Goal: Information Seeking & Learning: Compare options

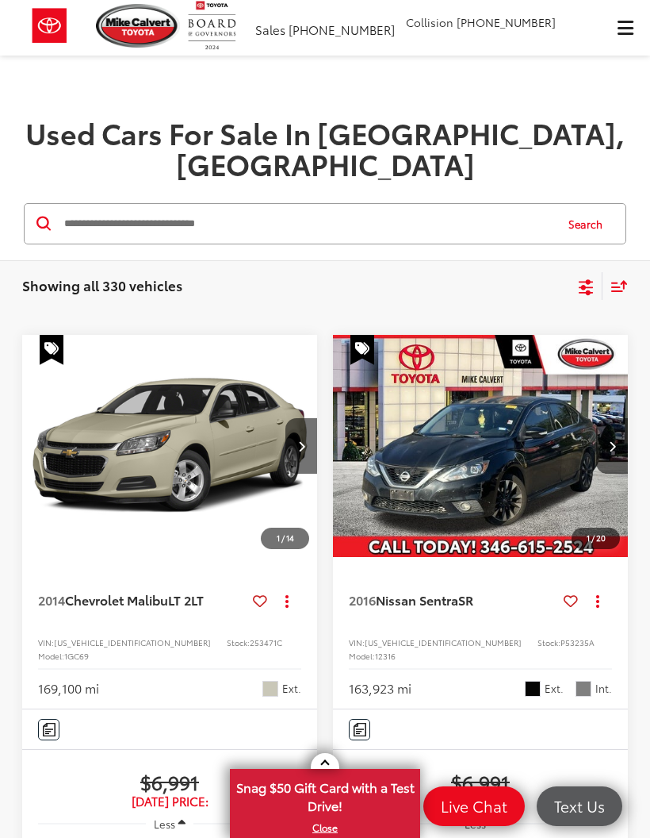
click at [629, 28] on span "Click to show site navigation" at bounding box center [626, 28] width 16 height 1
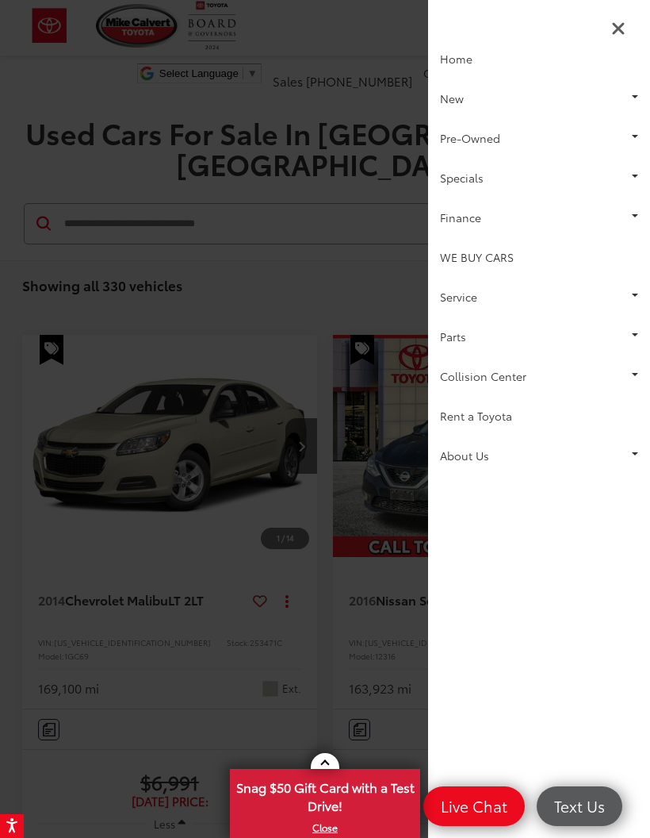
click at [623, 96] on link "New" at bounding box center [539, 99] width 222 height 40
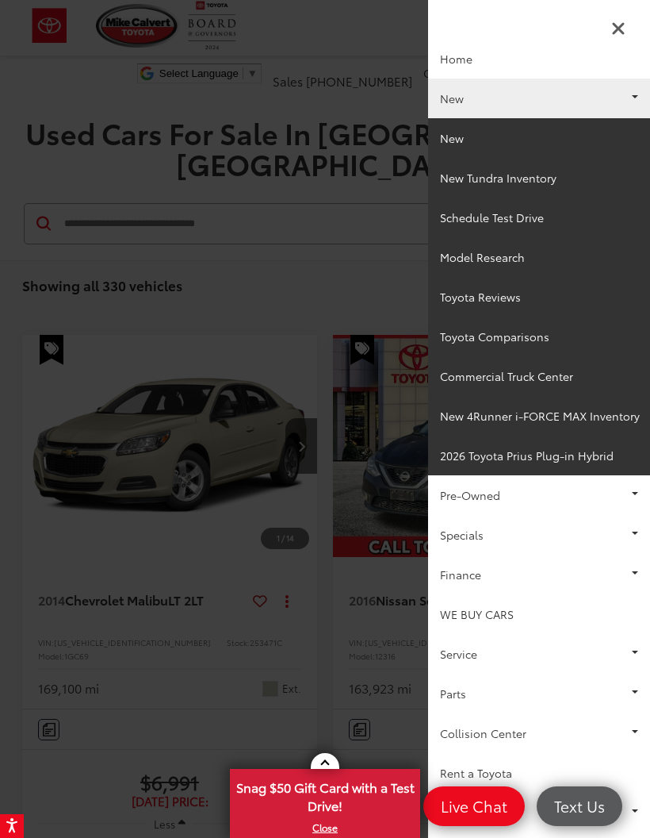
click at [617, 490] on link "Pre-Owned" at bounding box center [539, 495] width 222 height 40
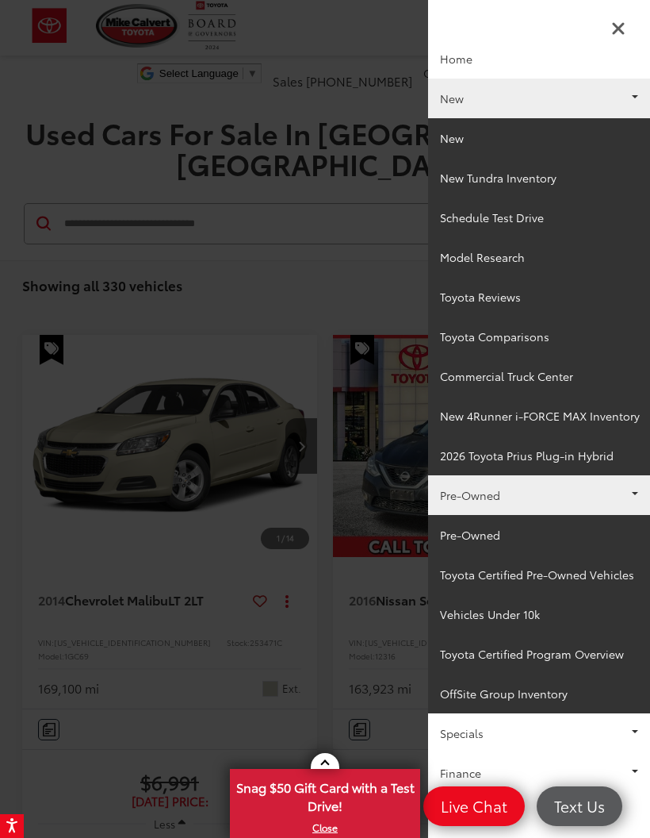
click at [634, 92] on link "New" at bounding box center [539, 99] width 222 height 40
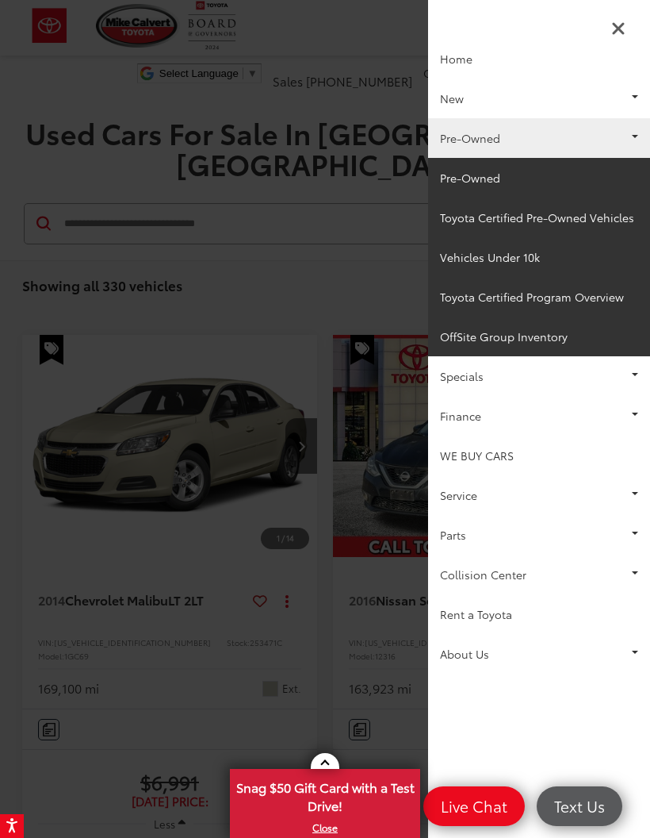
click at [478, 176] on link "Pre-Owned" at bounding box center [539, 178] width 222 height 40
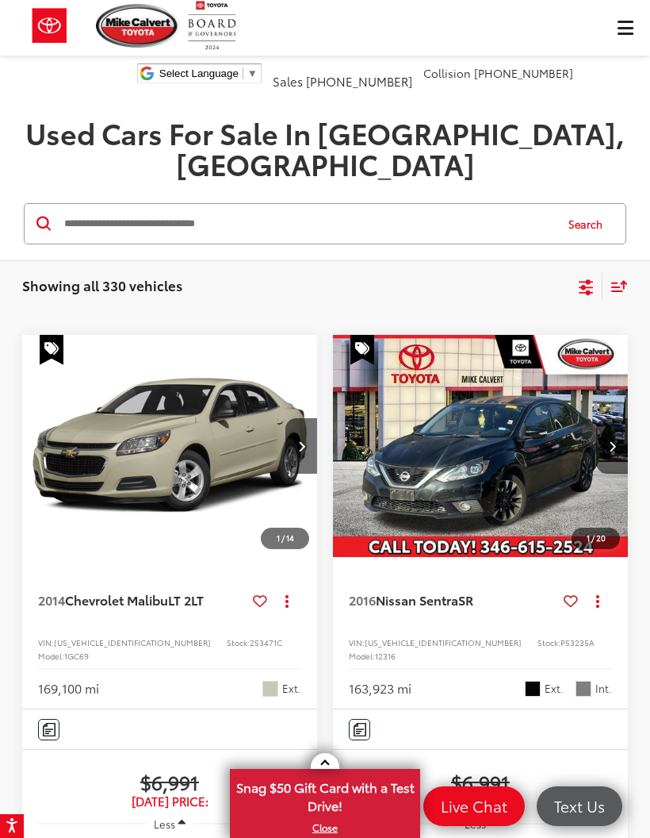
click at [577, 278] on icon "Select filters" at bounding box center [587, 288] width 20 height 20
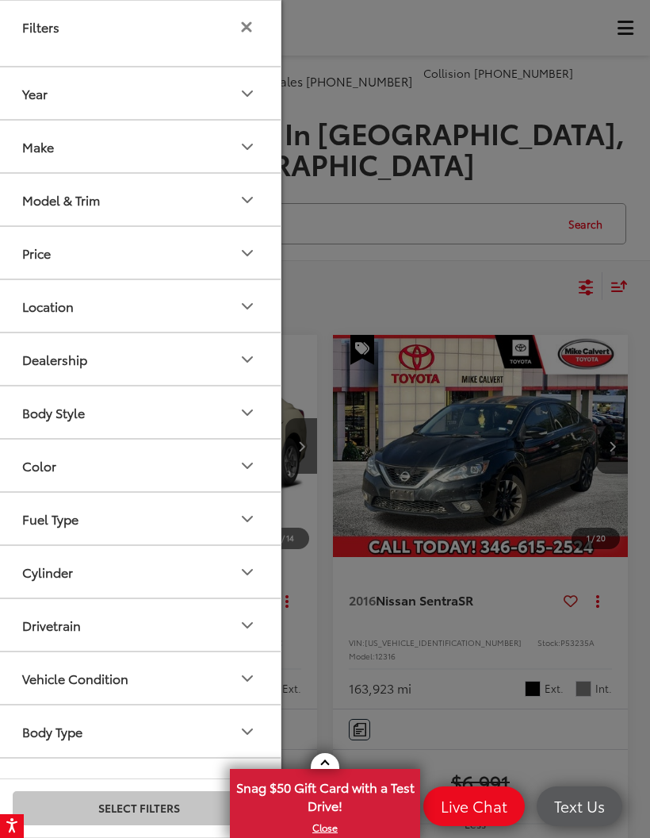
click at [201, 198] on button "Model & Trim" at bounding box center [140, 200] width 286 height 52
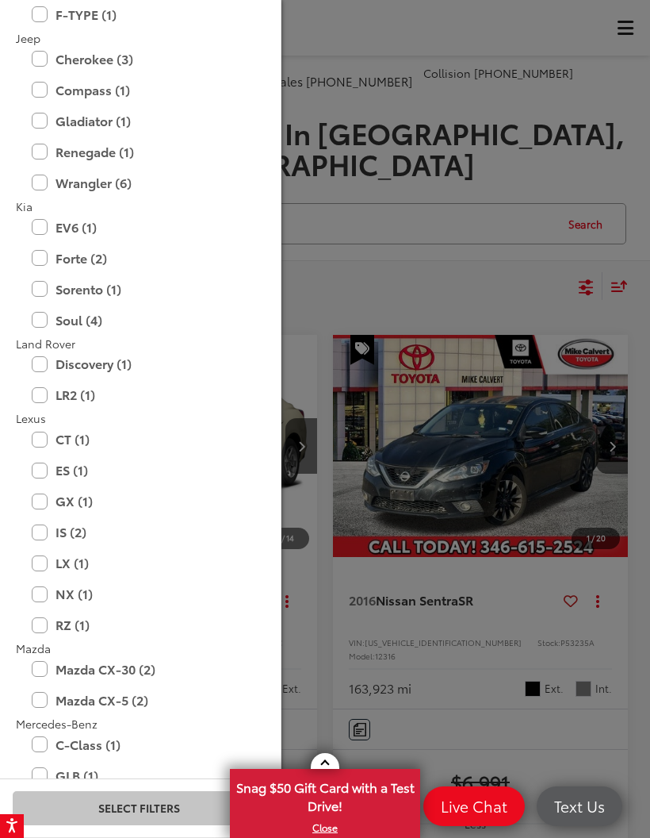
scroll to position [1974, 0]
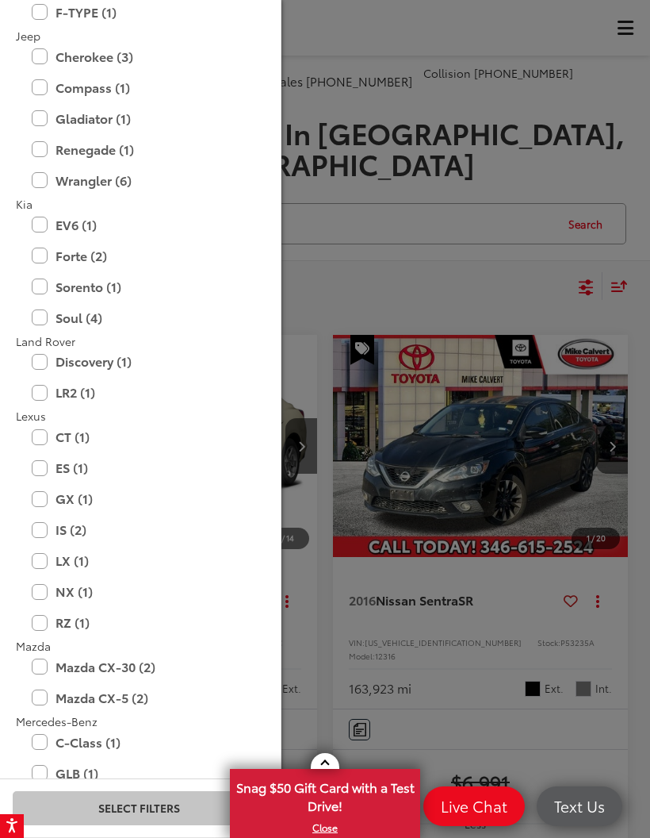
click at [41, 609] on label "RZ (1)" at bounding box center [139, 622] width 214 height 28
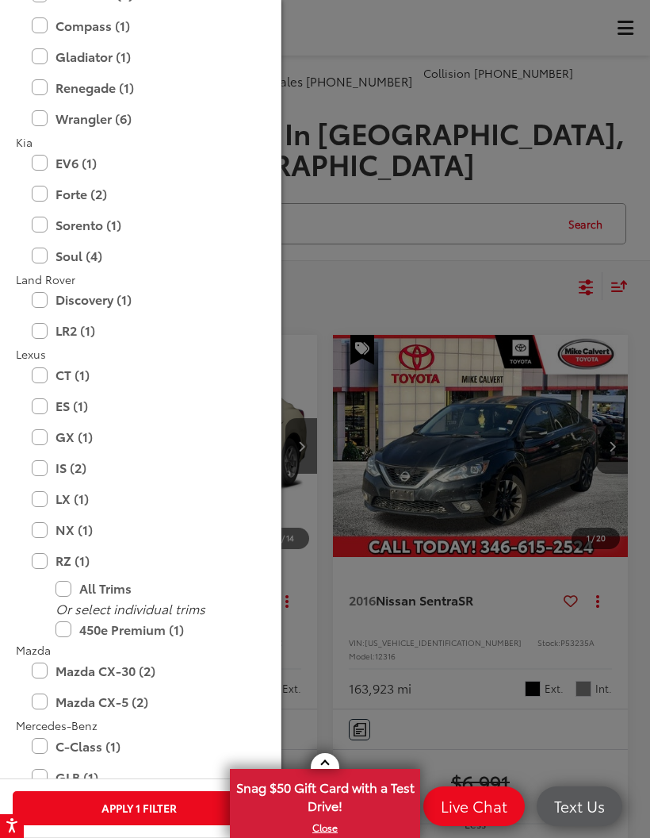
click at [44, 562] on label "RZ (1)" at bounding box center [139, 561] width 214 height 28
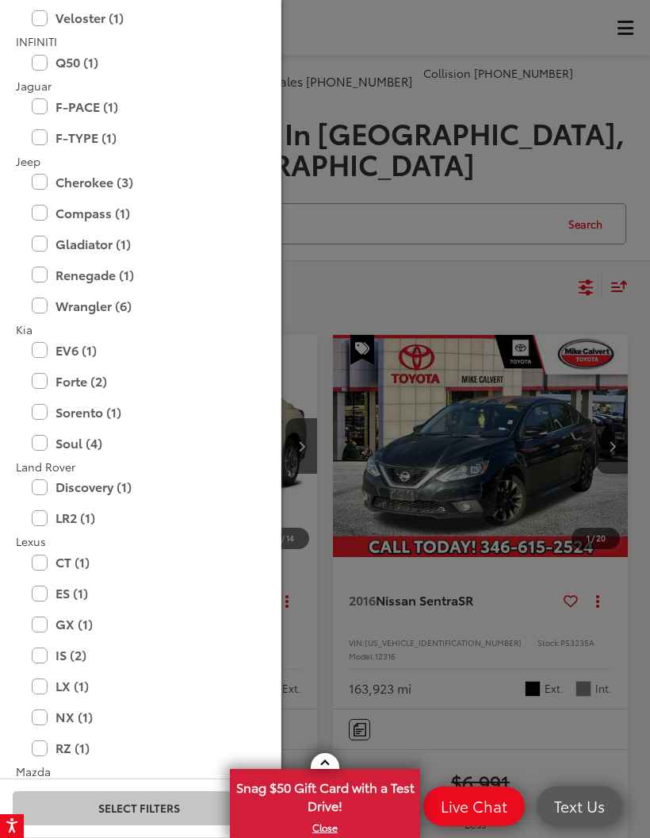
scroll to position [1916, 0]
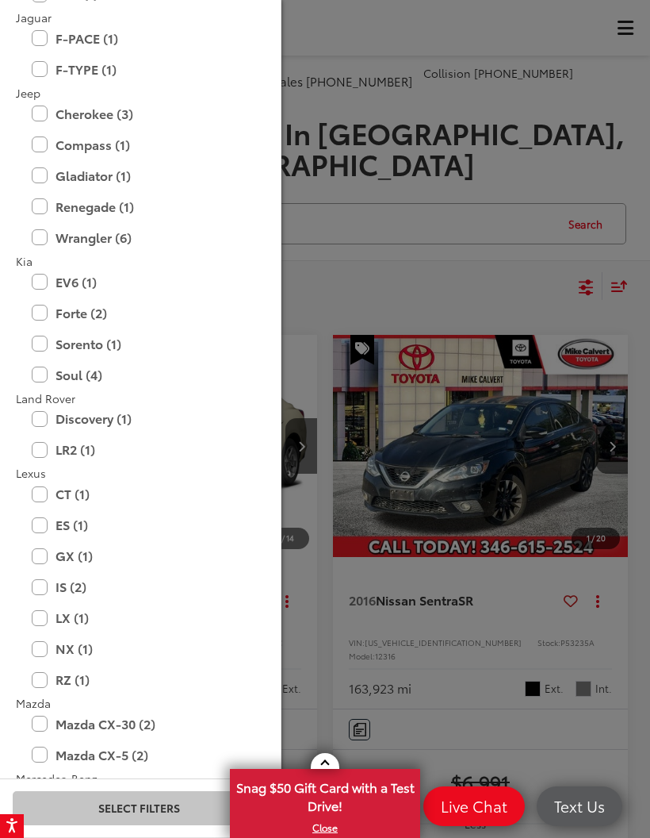
click at [37, 641] on label "NX (1)" at bounding box center [139, 649] width 214 height 28
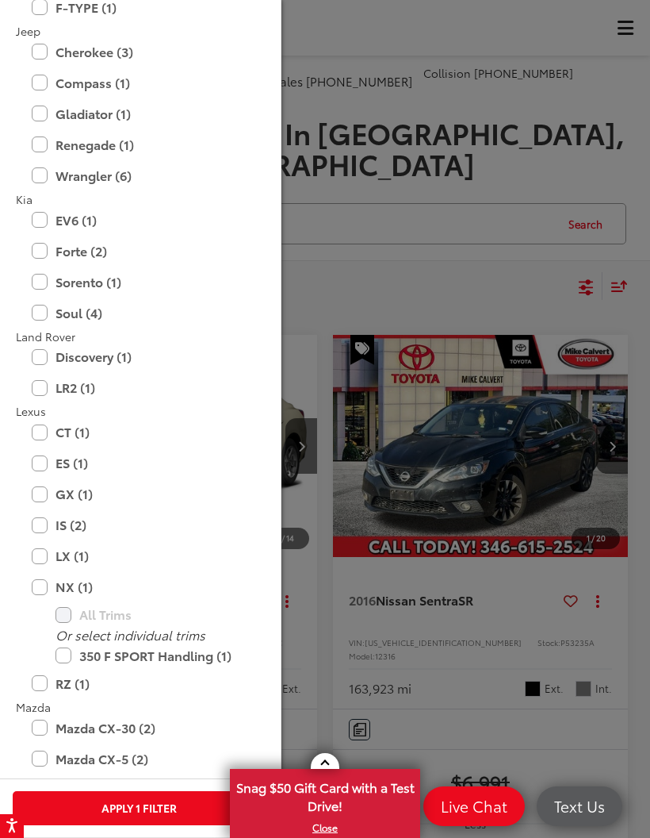
click at [46, 669] on label "RZ (1)" at bounding box center [139, 683] width 214 height 28
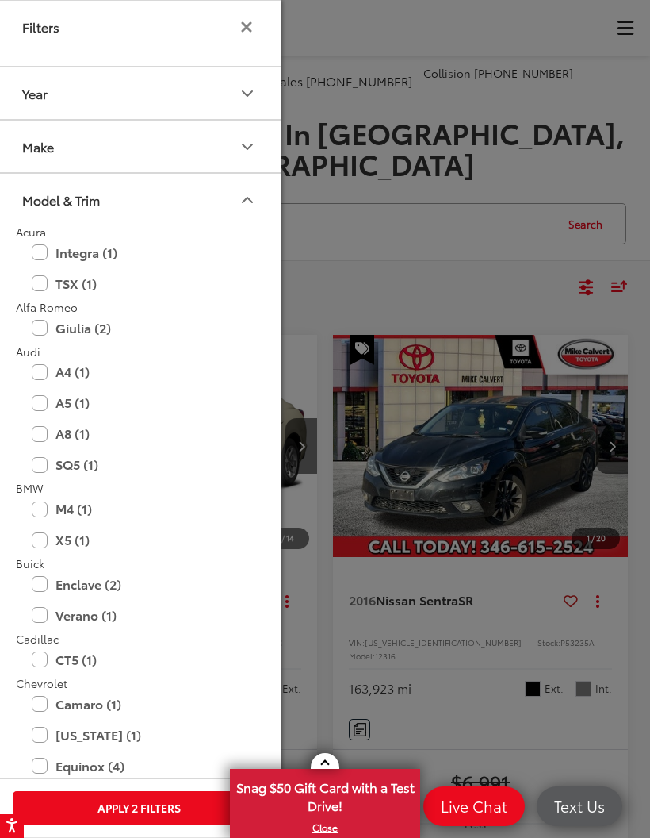
scroll to position [0, 0]
click at [247, 195] on icon "Model & Trim" at bounding box center [247, 199] width 19 height 19
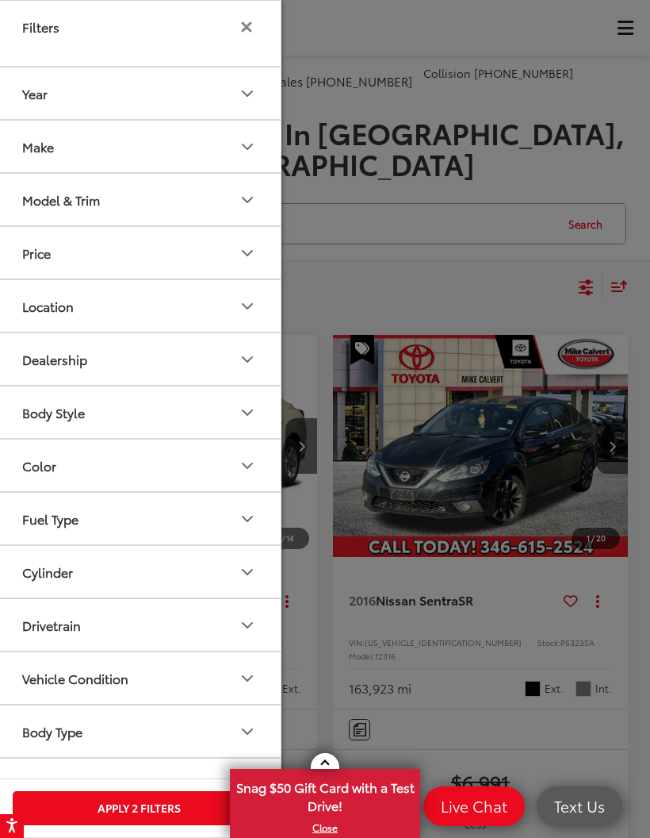
click at [247, 154] on icon "Make" at bounding box center [247, 146] width 19 height 19
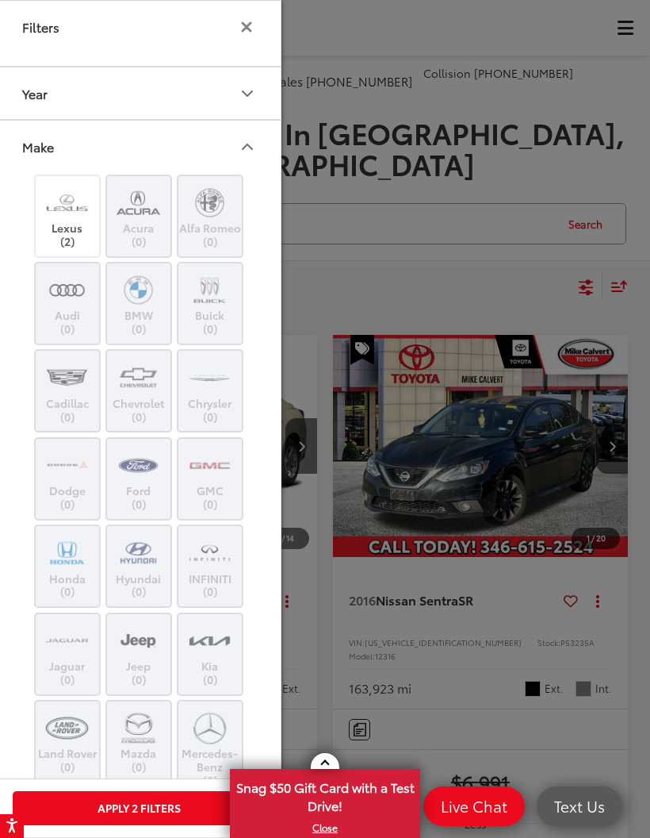
click at [68, 216] on img at bounding box center [67, 202] width 44 height 37
click at [246, 138] on icon "Make" at bounding box center [247, 146] width 19 height 19
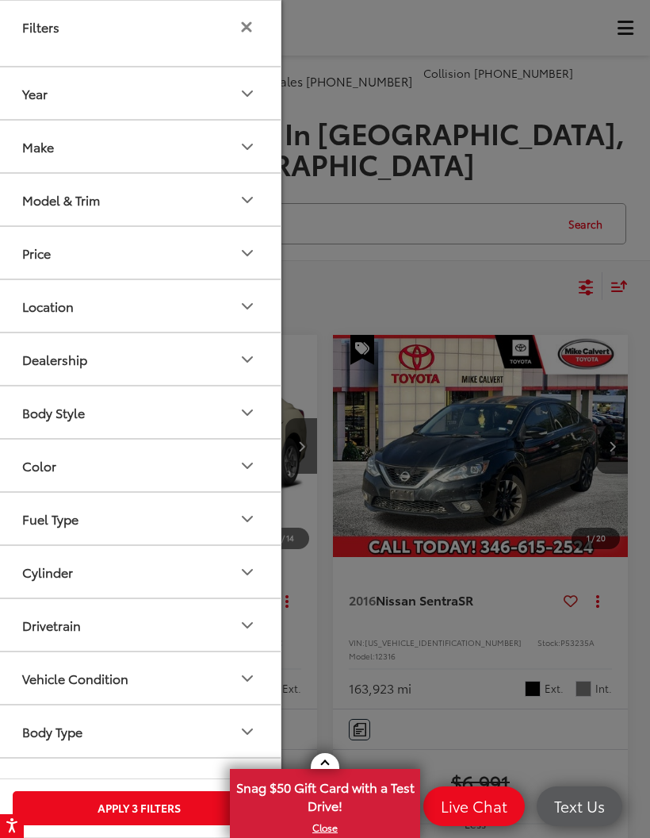
click at [240, 205] on icon "Model & Trim" at bounding box center [247, 199] width 19 height 19
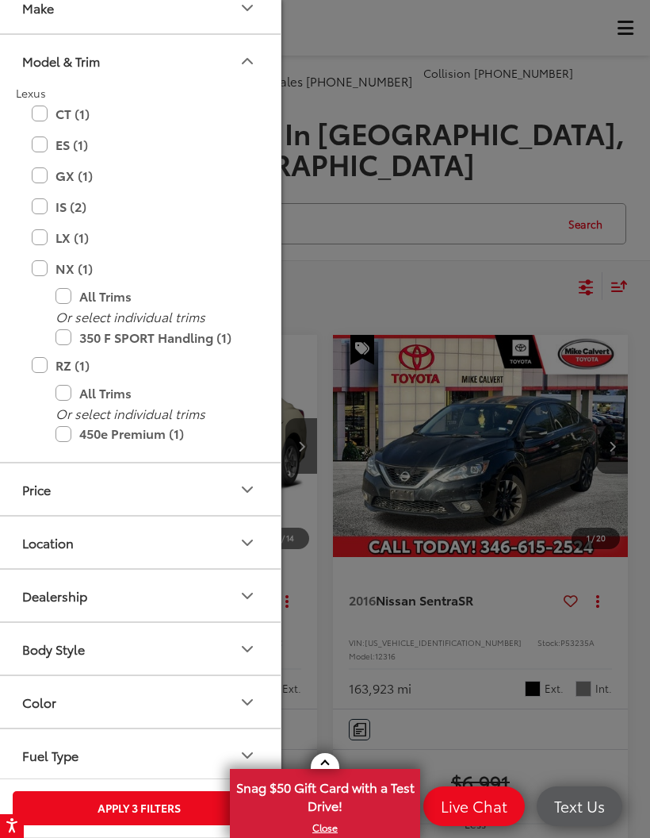
scroll to position [148, 0]
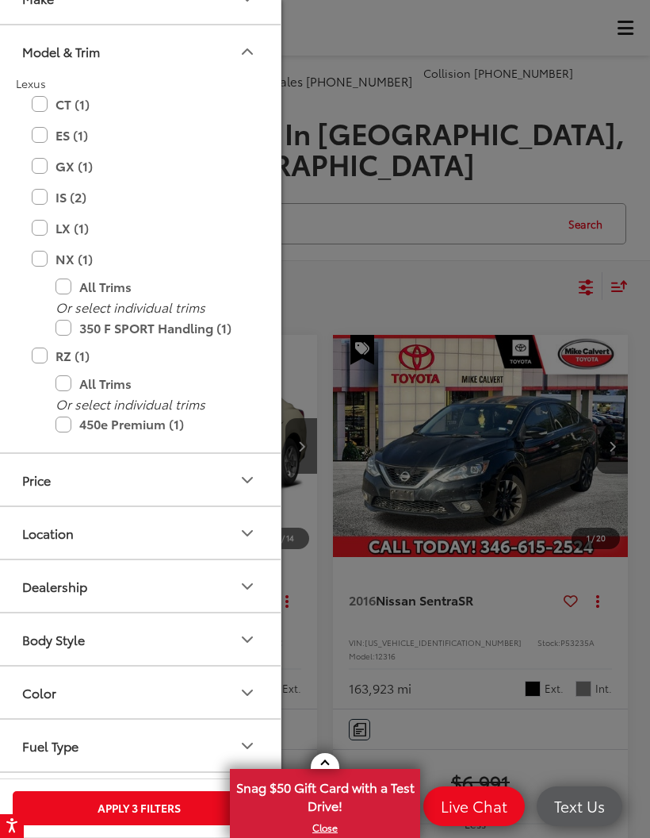
click at [34, 261] on label "NX (1)" at bounding box center [139, 259] width 214 height 28
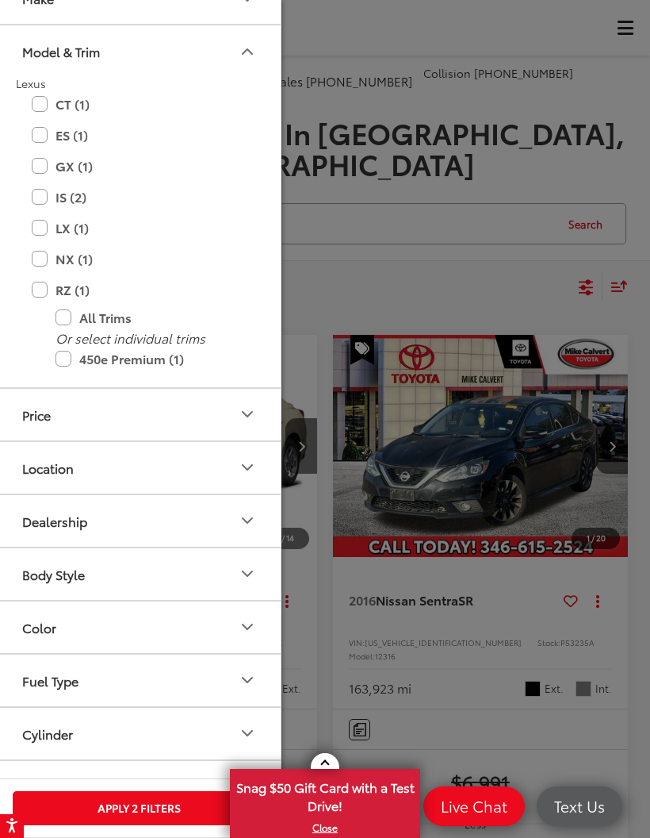
click at [36, 293] on label "RZ (1)" at bounding box center [139, 290] width 214 height 28
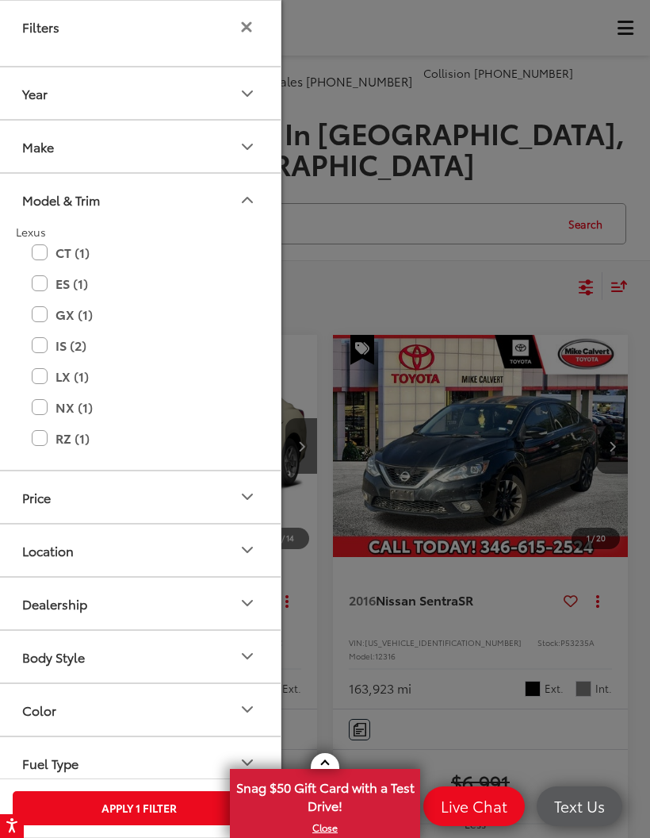
scroll to position [0, 0]
click at [230, 138] on button "Make" at bounding box center [140, 147] width 286 height 52
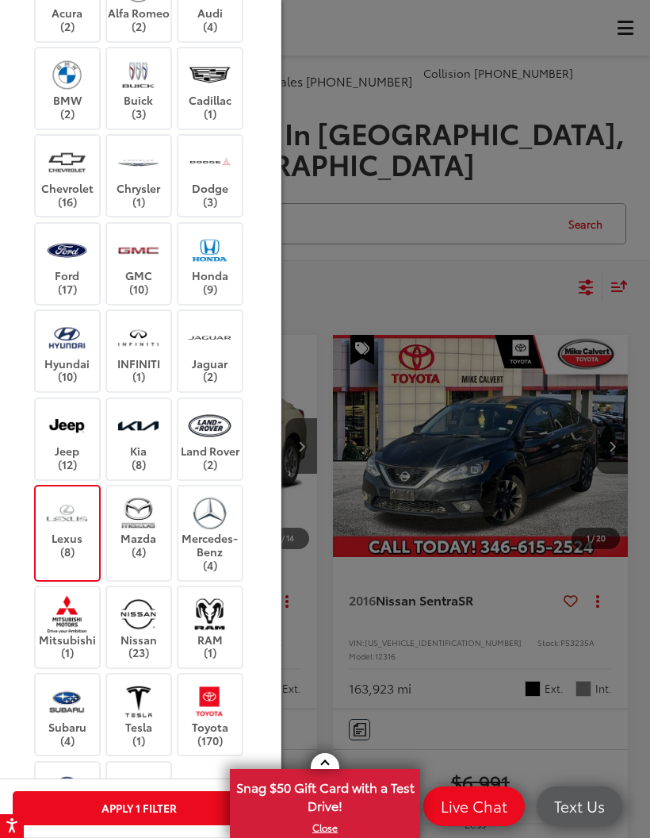
scroll to position [224, 0]
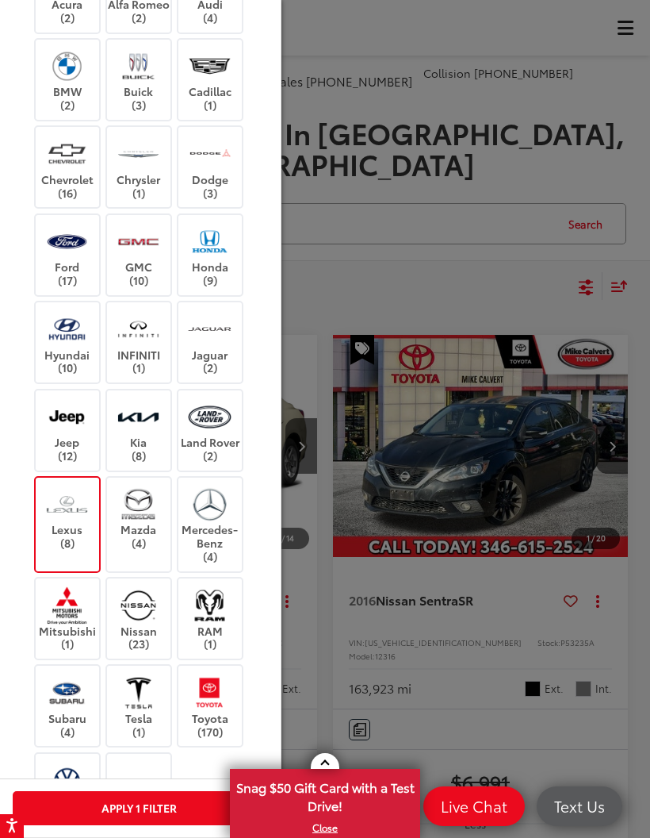
click at [219, 489] on img at bounding box center [210, 503] width 44 height 37
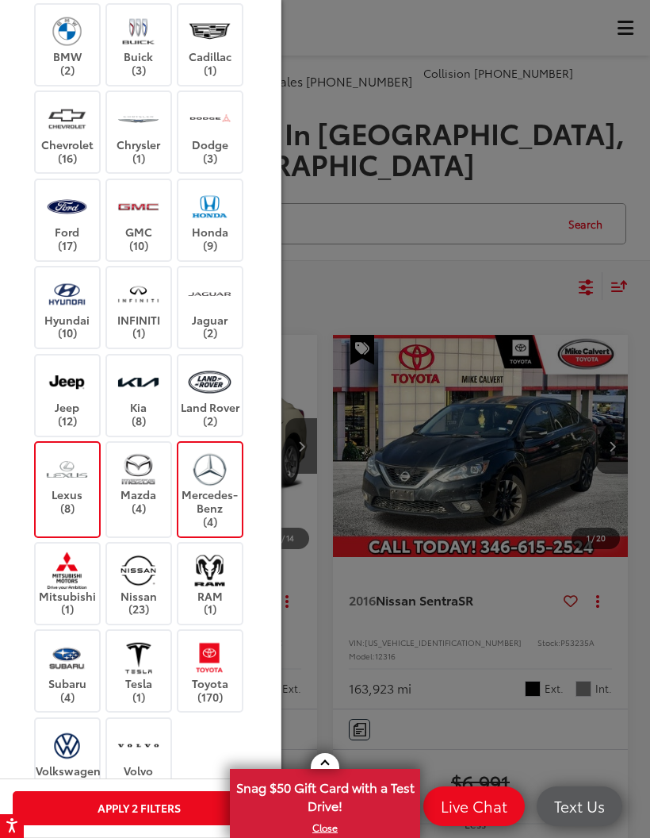
scroll to position [250, 0]
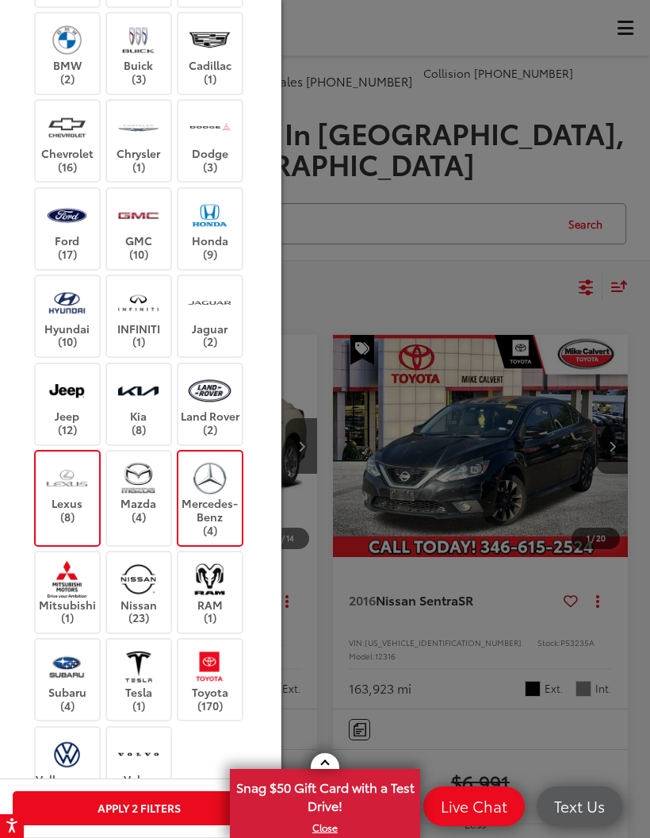
click at [217, 660] on img at bounding box center [210, 665] width 44 height 37
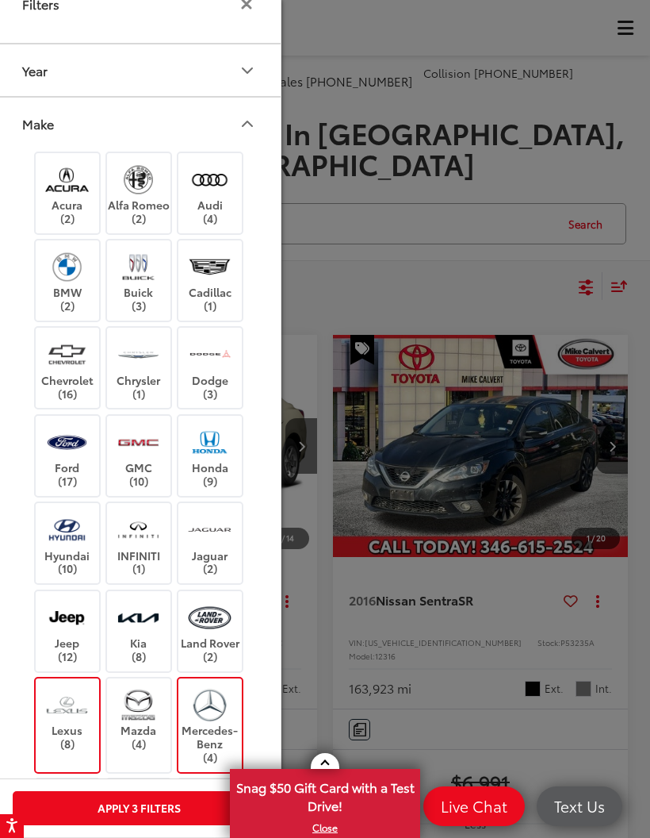
scroll to position [22, 0]
click at [206, 174] on img at bounding box center [210, 180] width 44 height 37
click at [198, 275] on img at bounding box center [210, 267] width 44 height 37
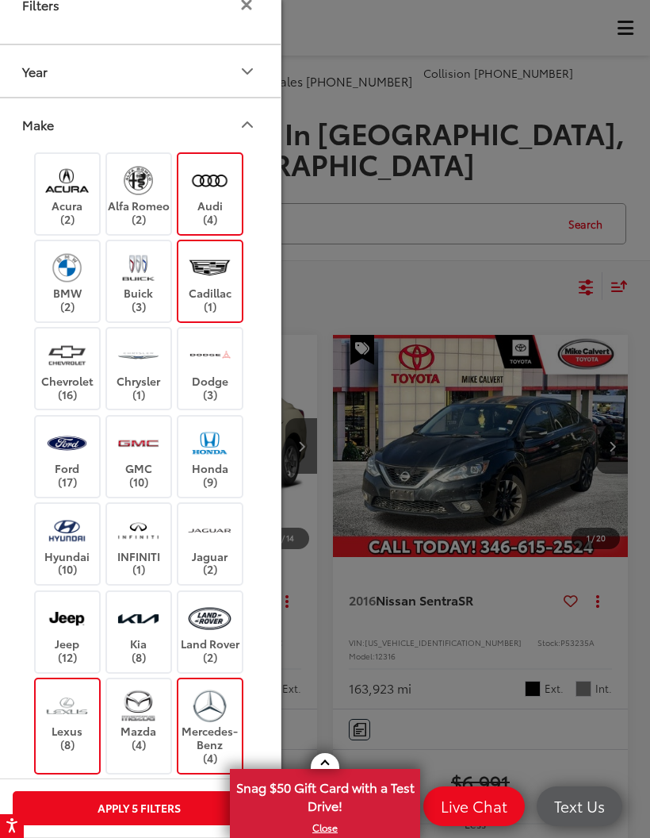
click at [76, 193] on img at bounding box center [67, 180] width 44 height 37
click at [232, 249] on label "Cadillac (1)" at bounding box center [210, 281] width 64 height 64
click at [133, 540] on img at bounding box center [139, 530] width 44 height 37
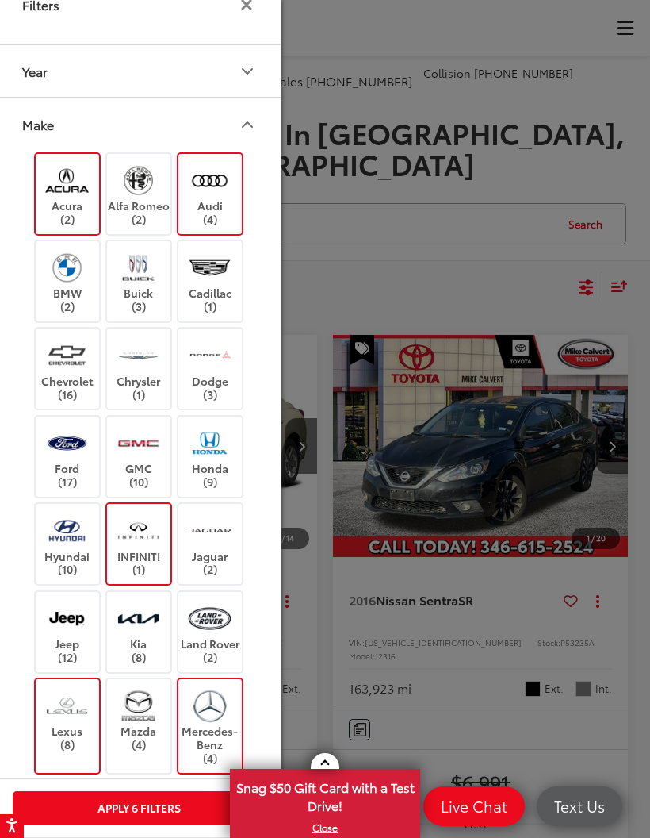
click at [125, 795] on button "Apply 6 Filters" at bounding box center [139, 808] width 252 height 34
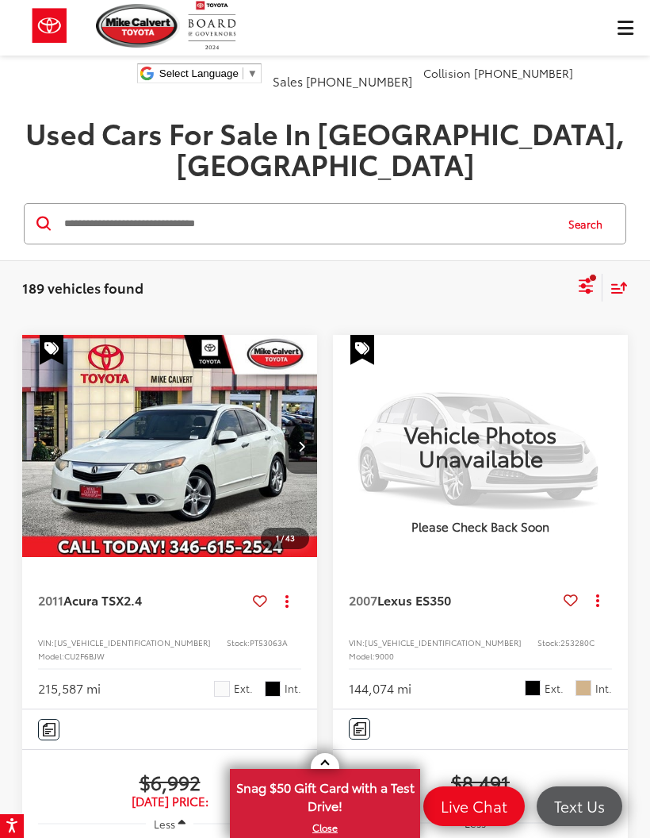
click at [586, 278] on icon "Select filters" at bounding box center [586, 283] width 14 height 10
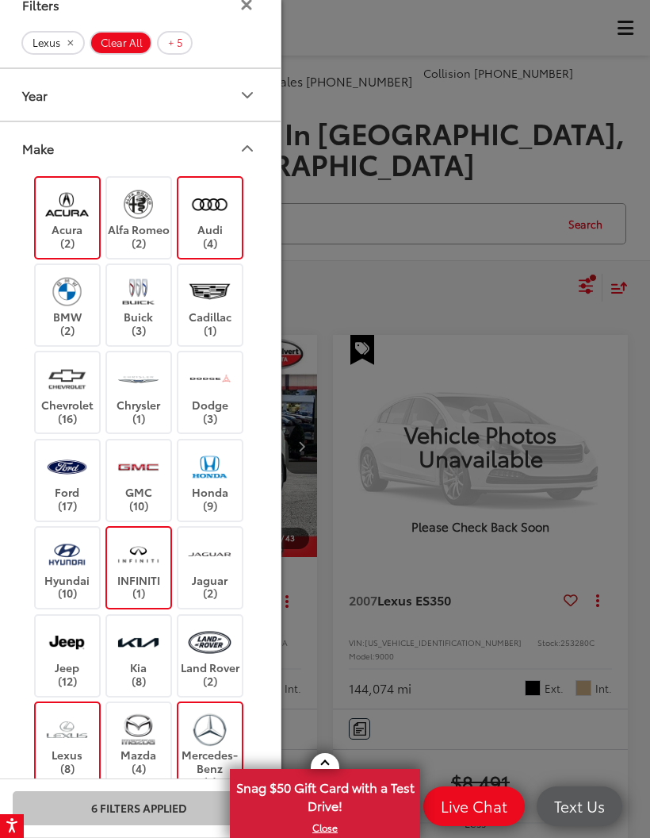
click at [565, 257] on div at bounding box center [325, 419] width 650 height 838
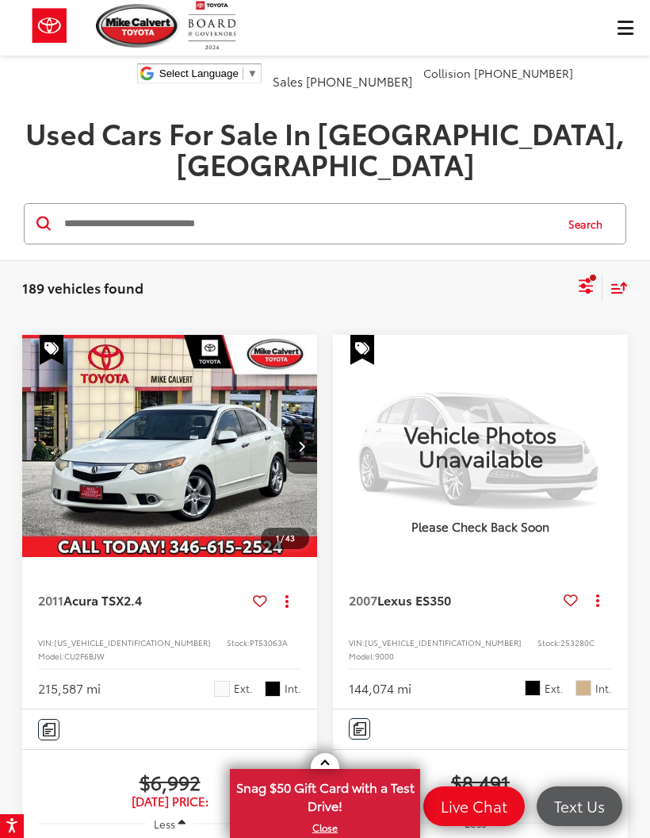
click at [627, 283] on icon "Select sort value" at bounding box center [619, 288] width 14 height 10
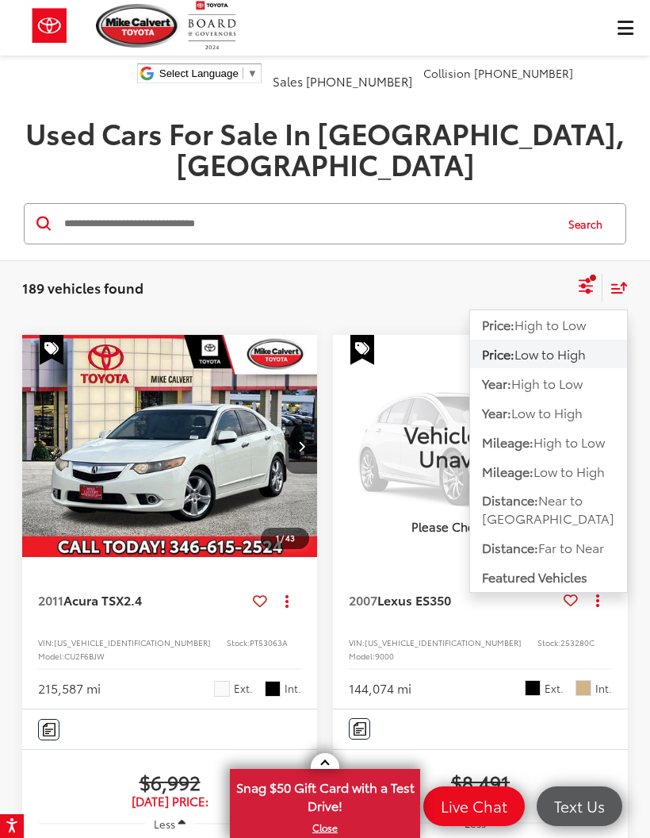
click at [624, 282] on icon "Select sort value" at bounding box center [619, 288] width 17 height 12
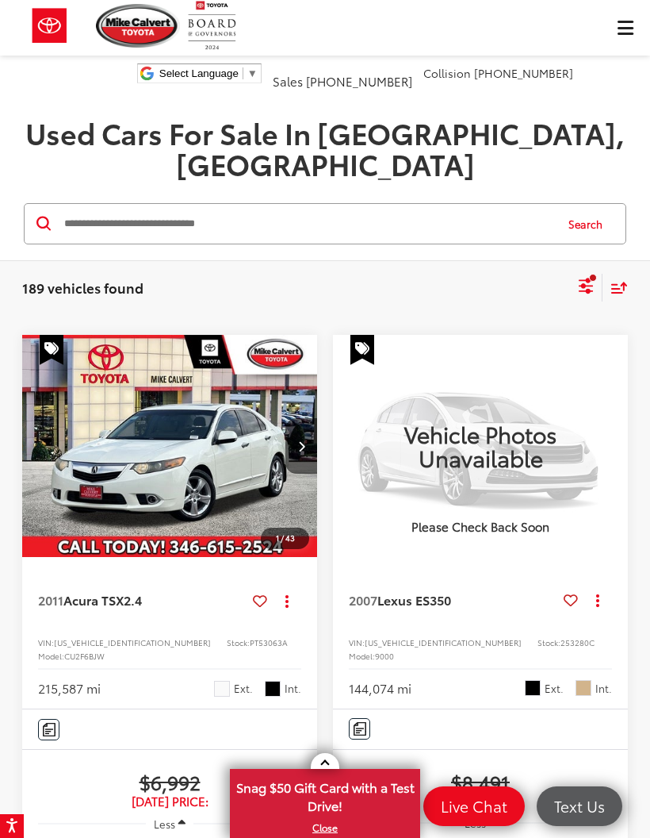
click at [619, 282] on icon "Select sort value" at bounding box center [619, 288] width 17 height 12
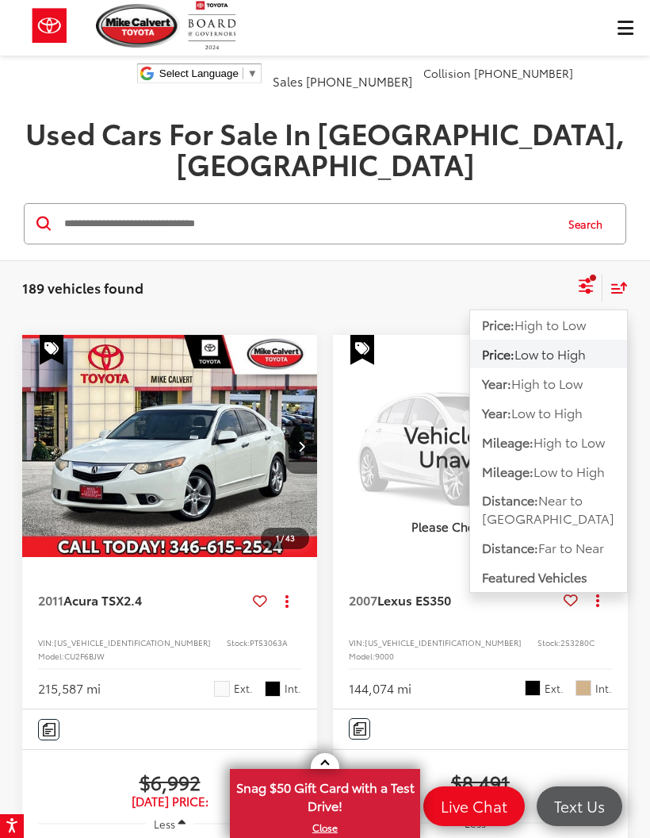
click at [534, 374] on span "High to Low" at bounding box center [547, 383] width 71 height 18
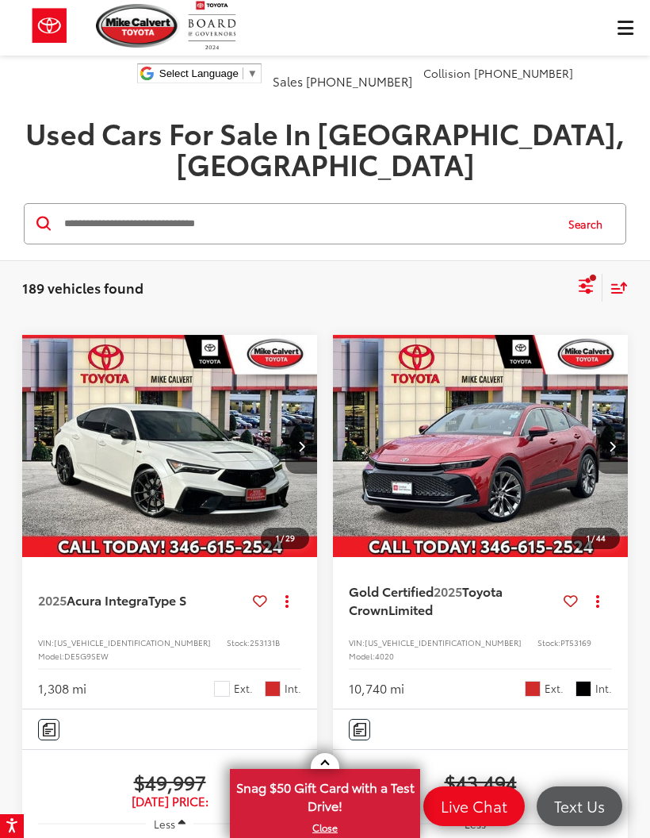
click at [578, 276] on icon "Select filters" at bounding box center [587, 286] width 20 height 20
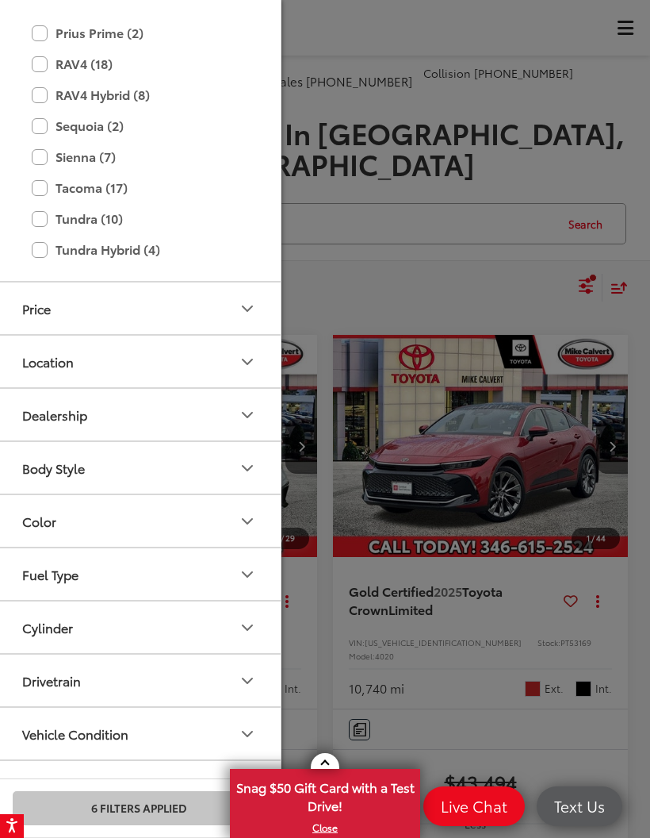
scroll to position [2144, 0]
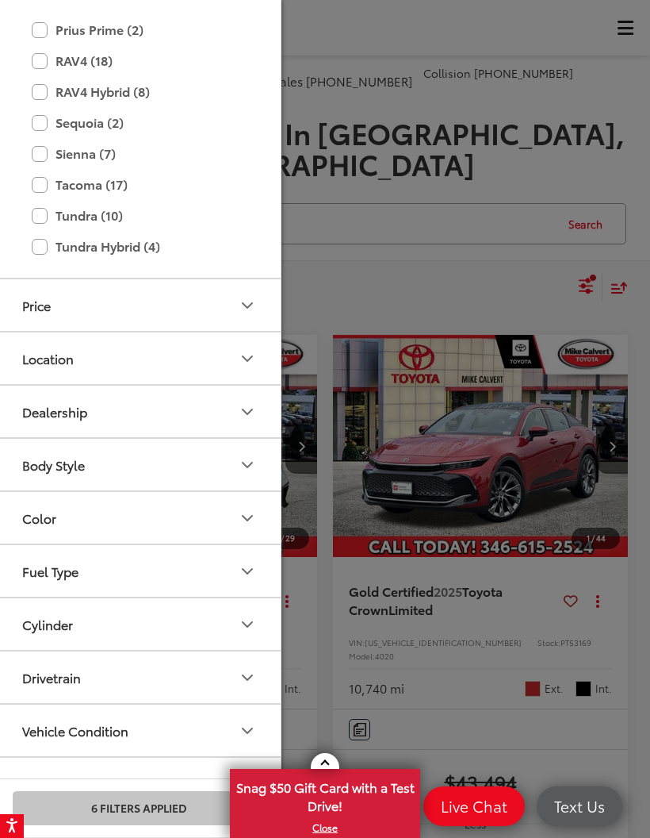
click at [229, 440] on button "Body Style" at bounding box center [140, 465] width 286 height 52
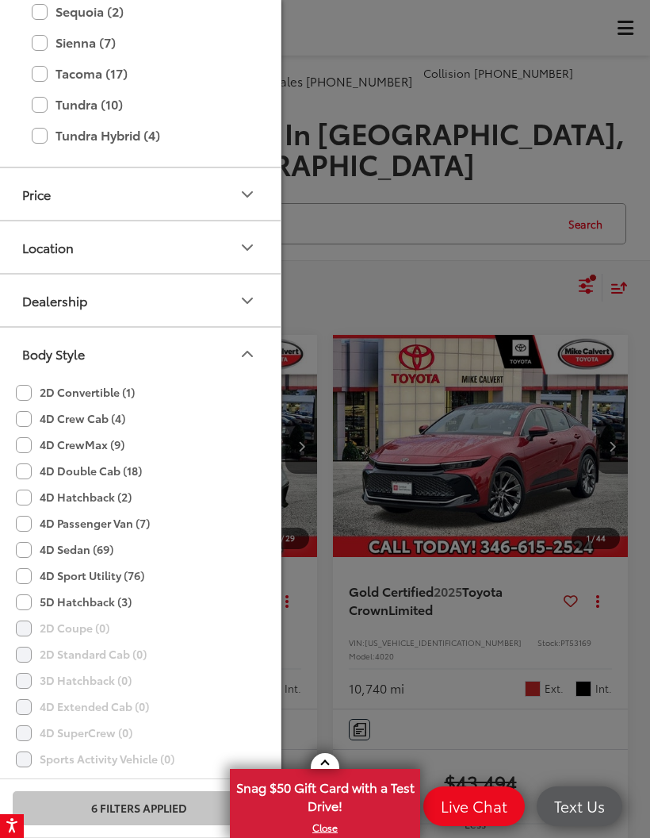
scroll to position [2262, 0]
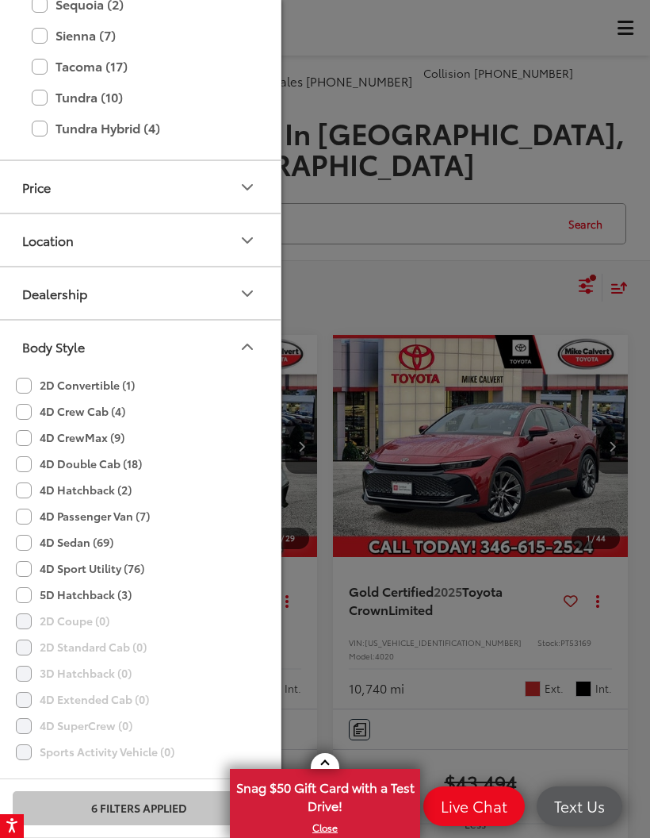
click at [33, 555] on label "4D Sport Utility (76)" at bounding box center [80, 568] width 129 height 26
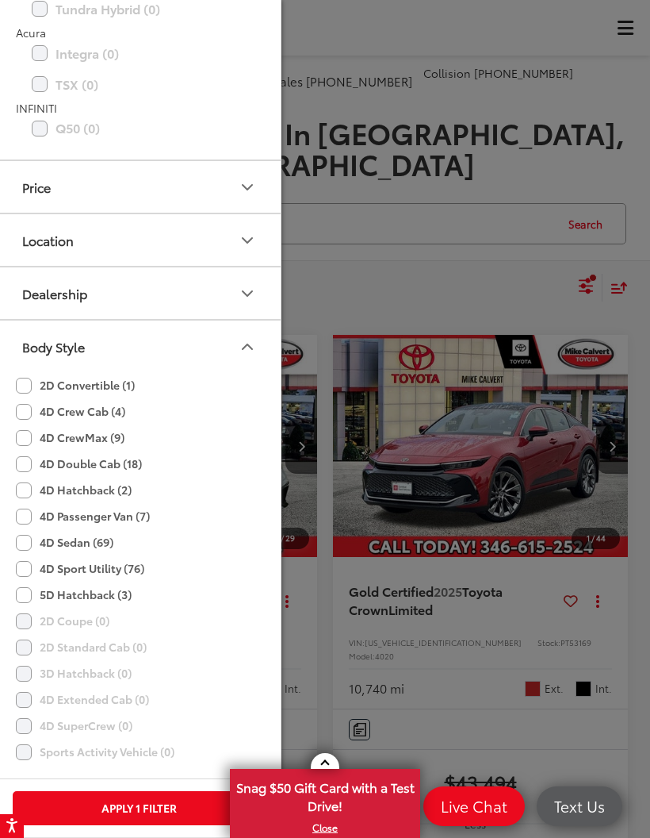
click at [31, 477] on label "4D Hatchback (2)" at bounding box center [74, 490] width 116 height 26
click at [22, 581] on label "5D Hatchback (3)" at bounding box center [74, 594] width 116 height 26
click at [109, 796] on button "Apply 3 Filters" at bounding box center [139, 808] width 252 height 34
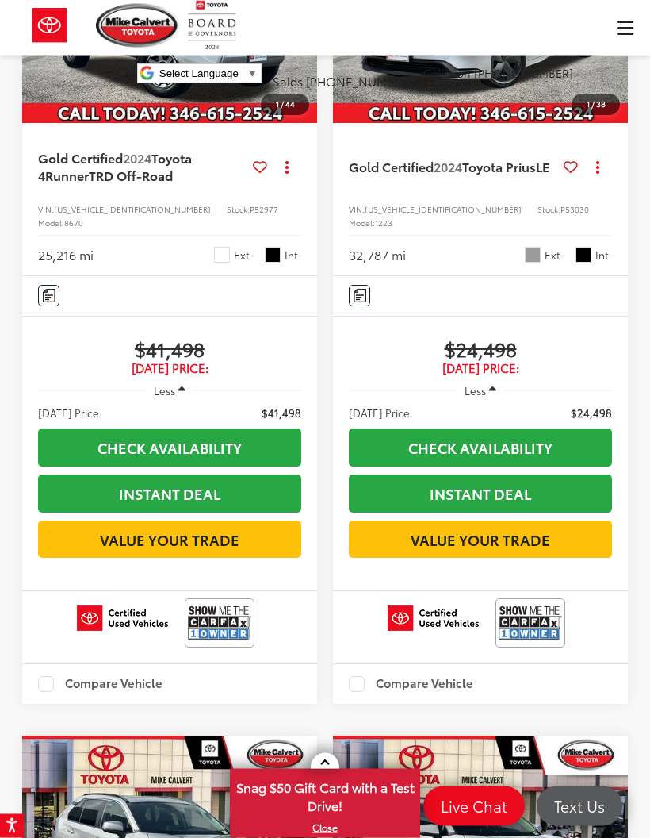
scroll to position [3536, 0]
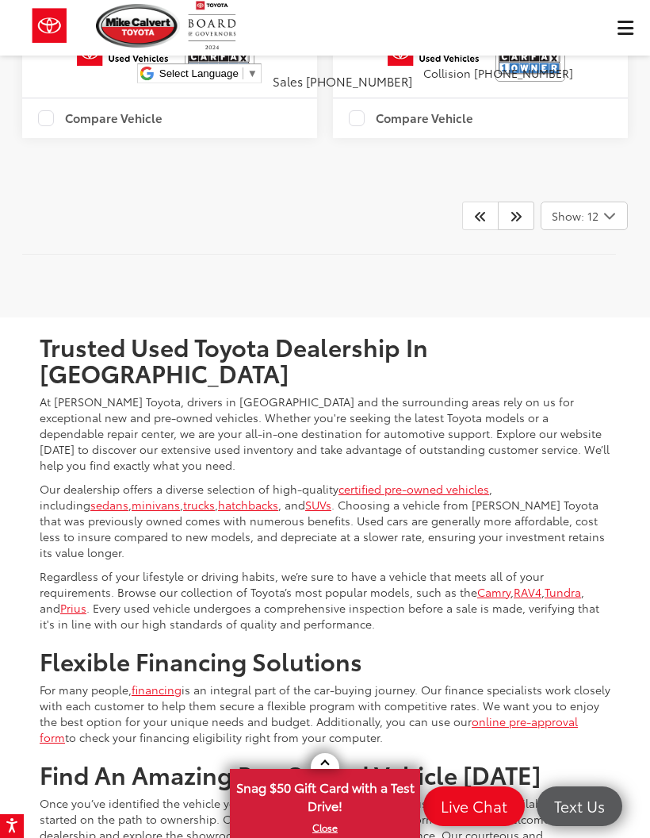
click at [515, 222] on icon "Next" at bounding box center [516, 215] width 13 height 13
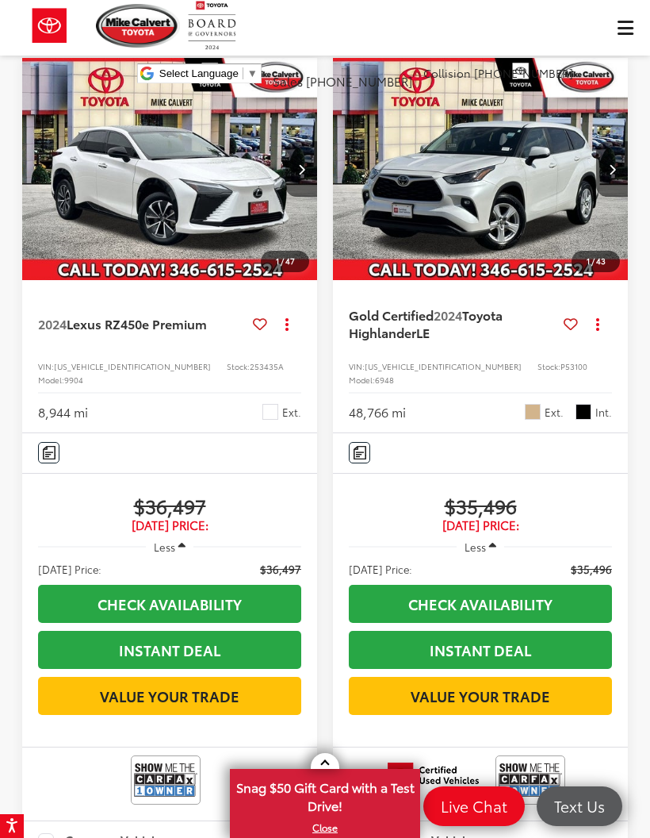
scroll to position [981, 0]
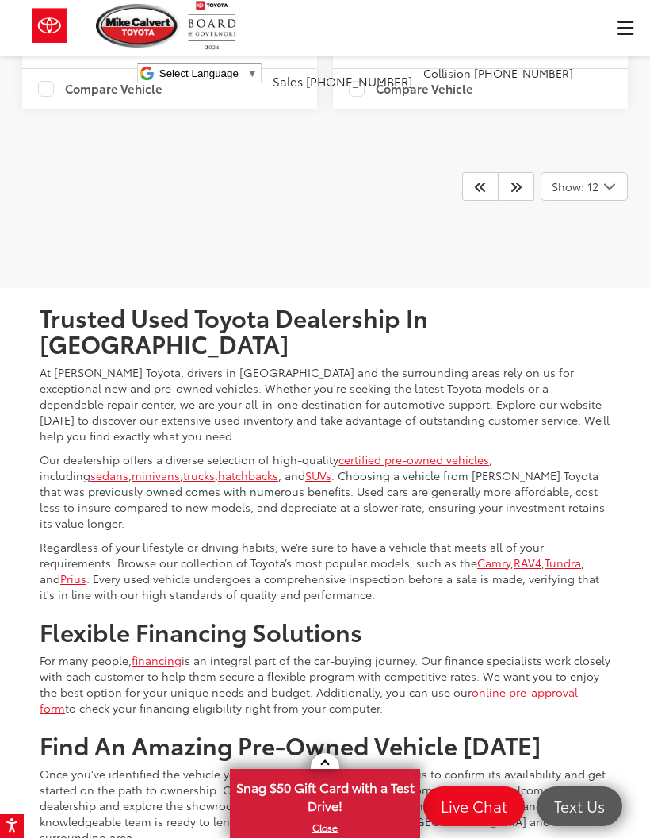
click at [514, 193] on icon "Next" at bounding box center [516, 186] width 13 height 13
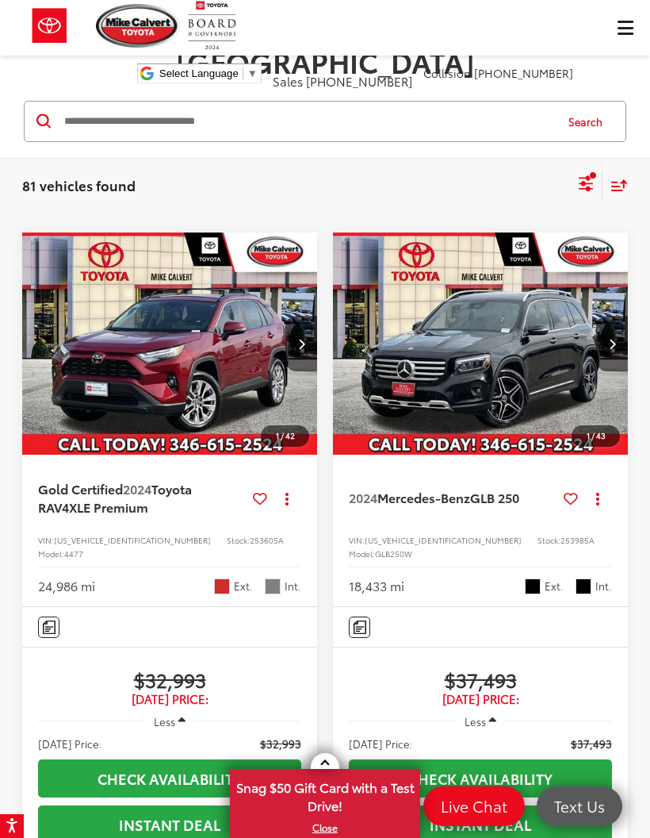
scroll to position [102, 0]
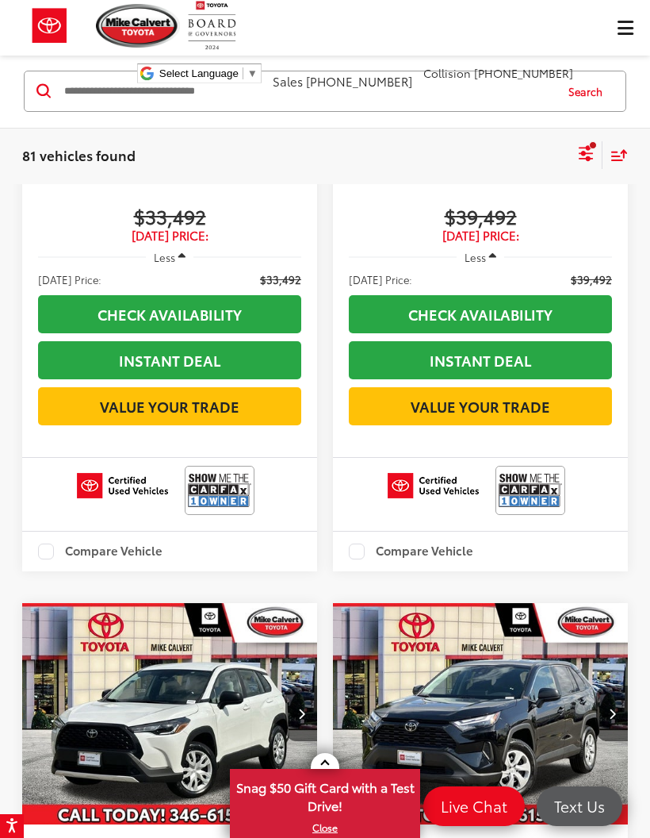
click at [584, 156] on icon "Select filters" at bounding box center [587, 154] width 20 height 20
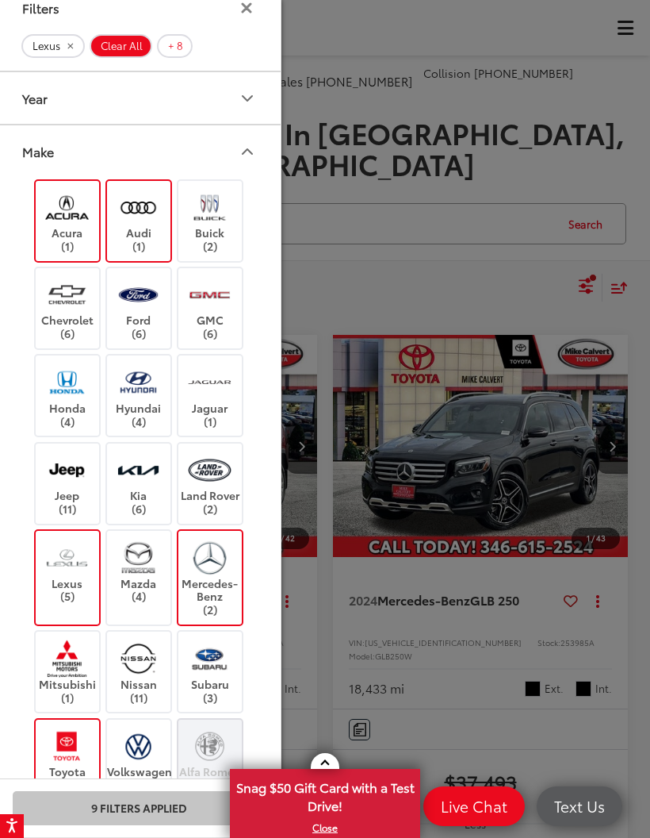
scroll to position [10, 0]
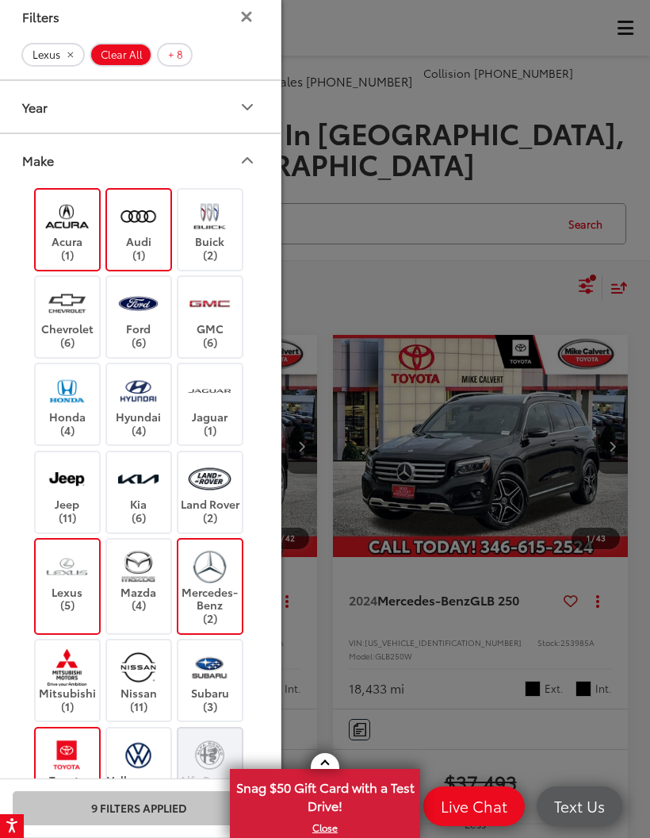
click at [474, 121] on div at bounding box center [325, 419] width 650 height 838
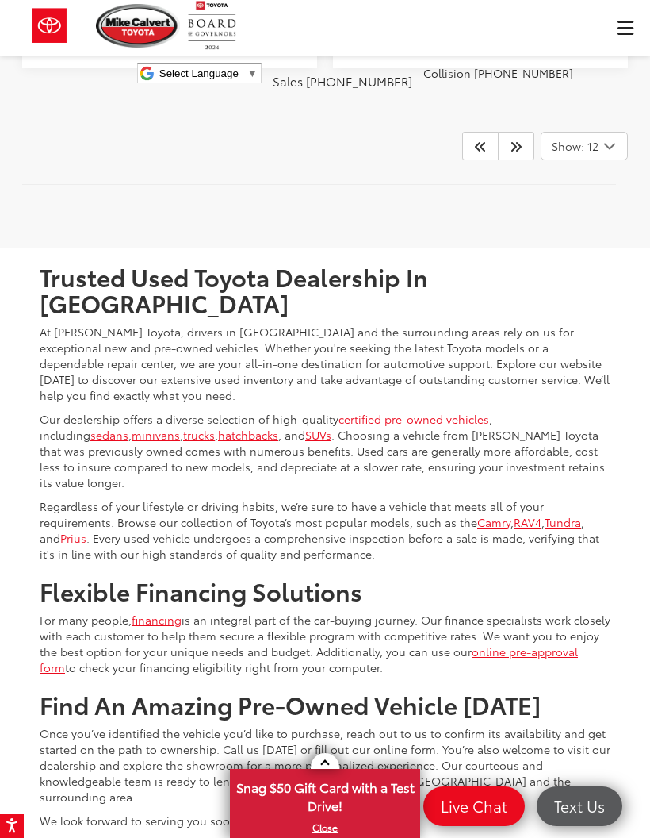
click at [524, 160] on link at bounding box center [516, 146] width 36 height 29
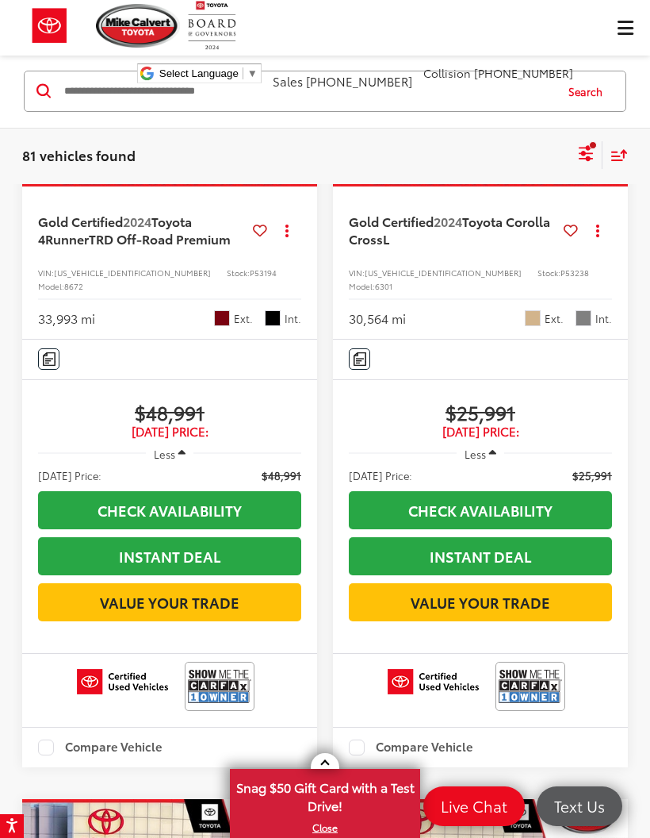
scroll to position [155, 0]
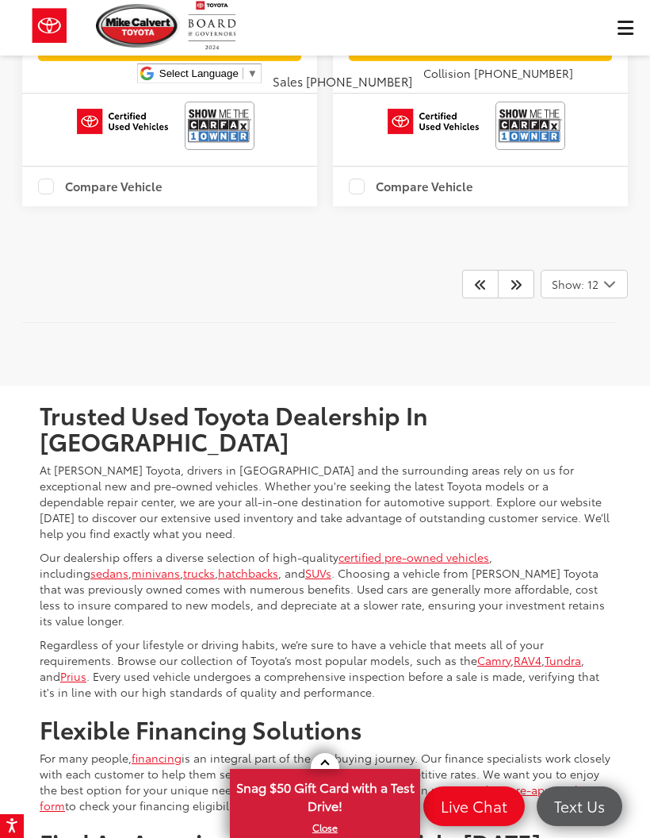
click at [512, 290] on icon "Next" at bounding box center [516, 284] width 13 height 13
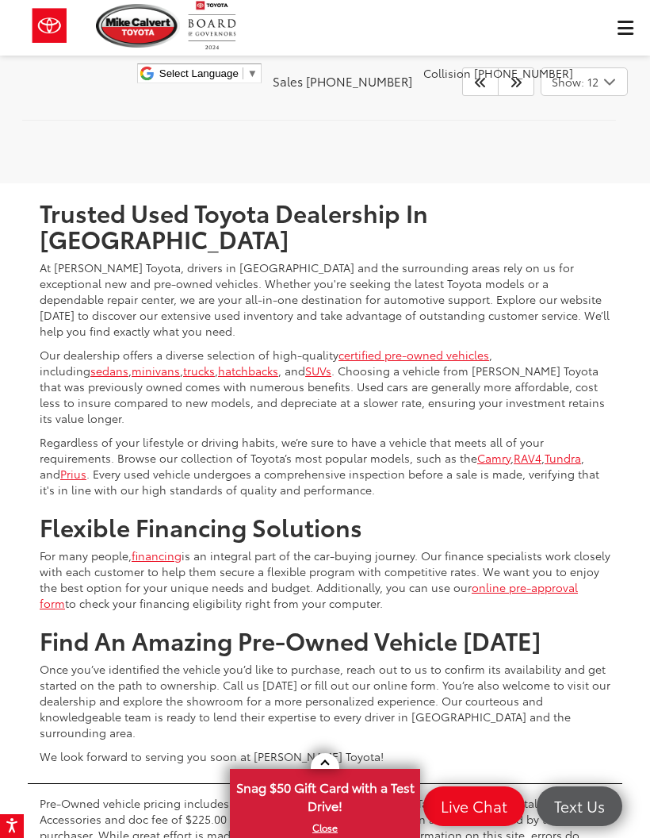
scroll to position [5176, 0]
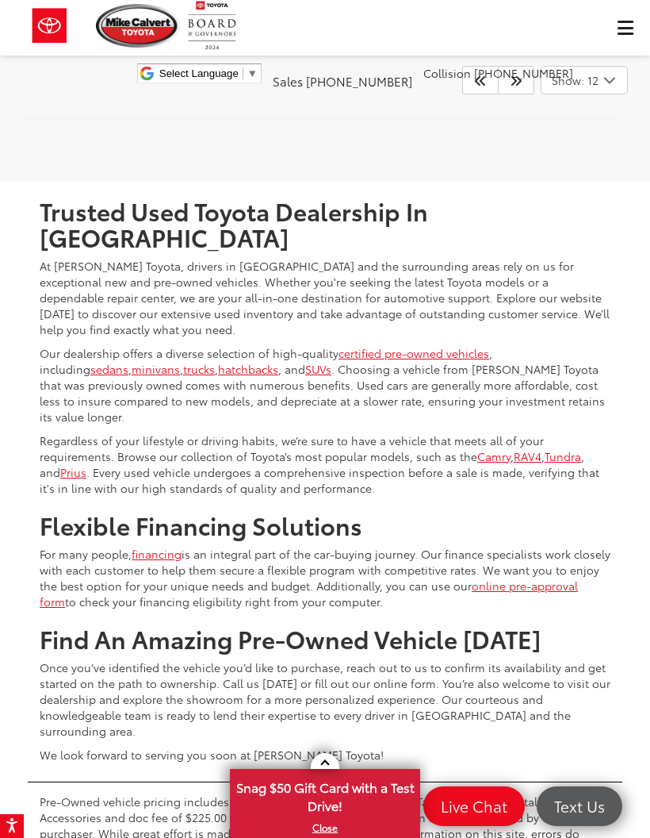
click at [520, 86] on icon "Next" at bounding box center [516, 80] width 13 height 13
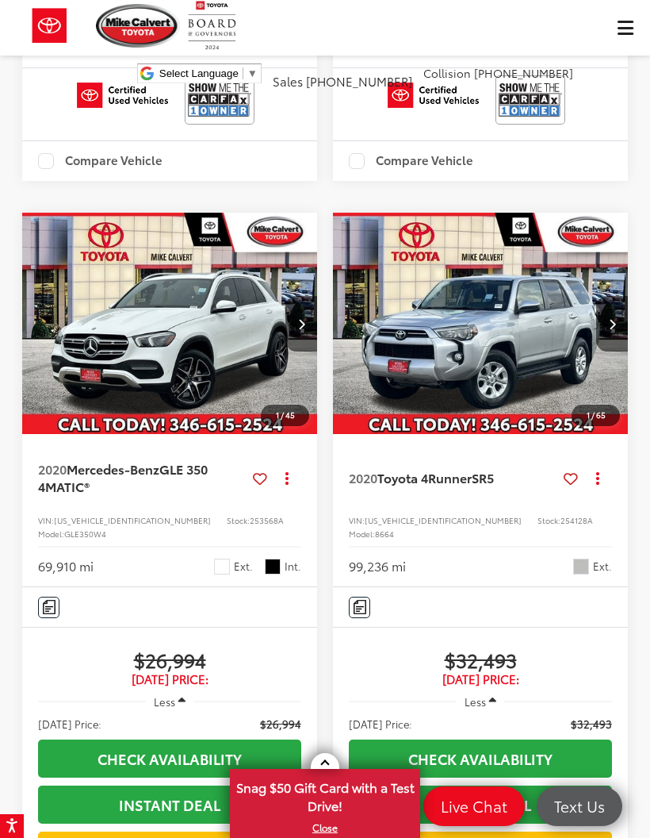
scroll to position [4189, 0]
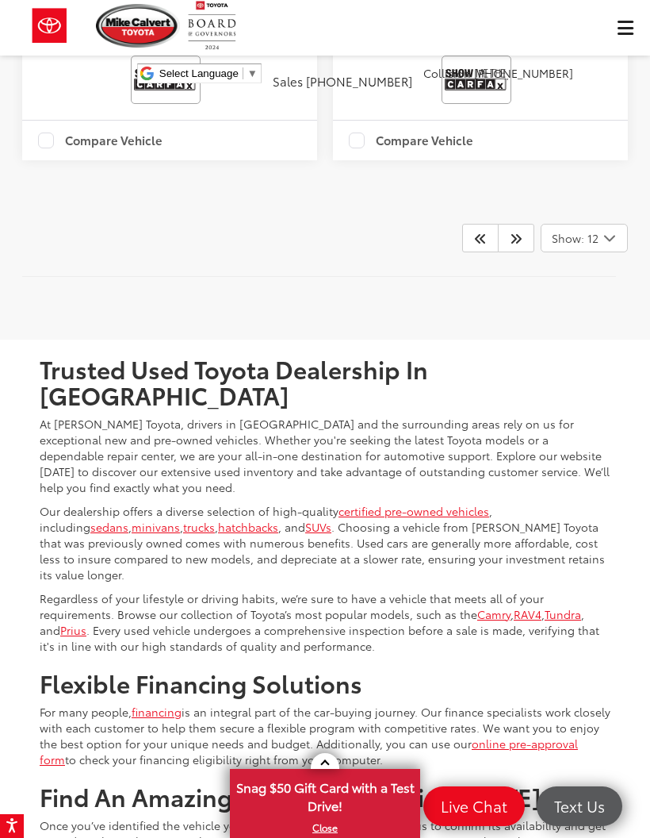
click at [518, 252] on link at bounding box center [516, 238] width 36 height 29
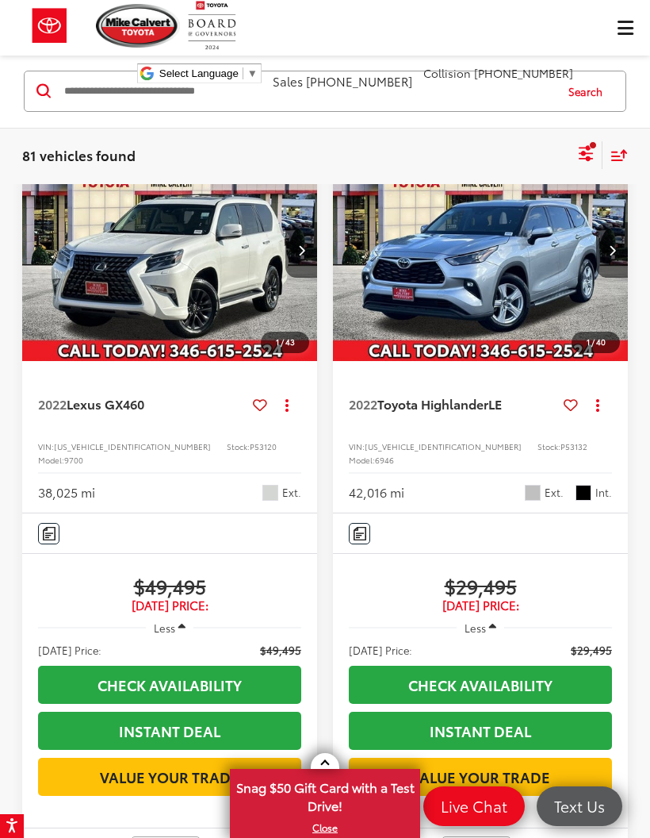
scroll to position [155, 0]
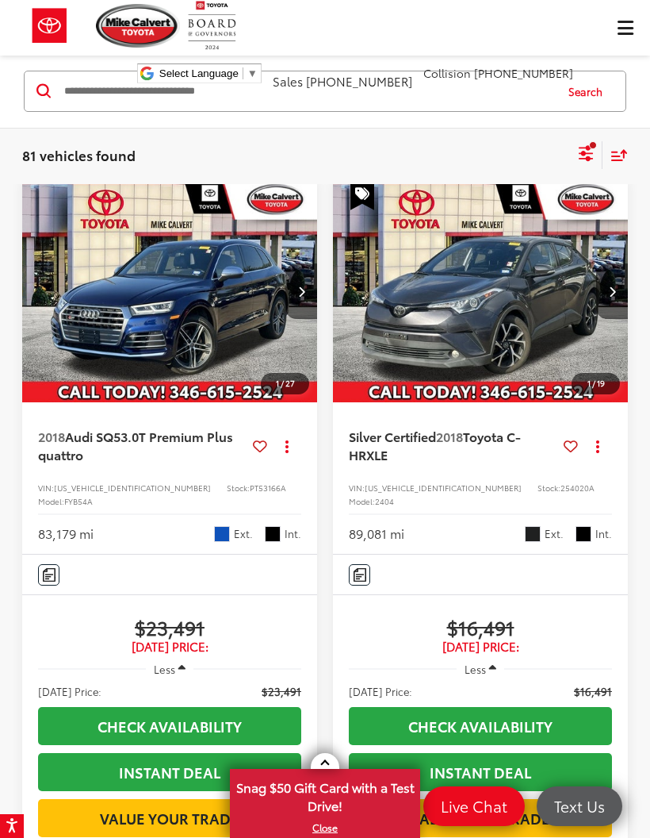
click at [581, 151] on icon "Select filters" at bounding box center [587, 154] width 20 height 20
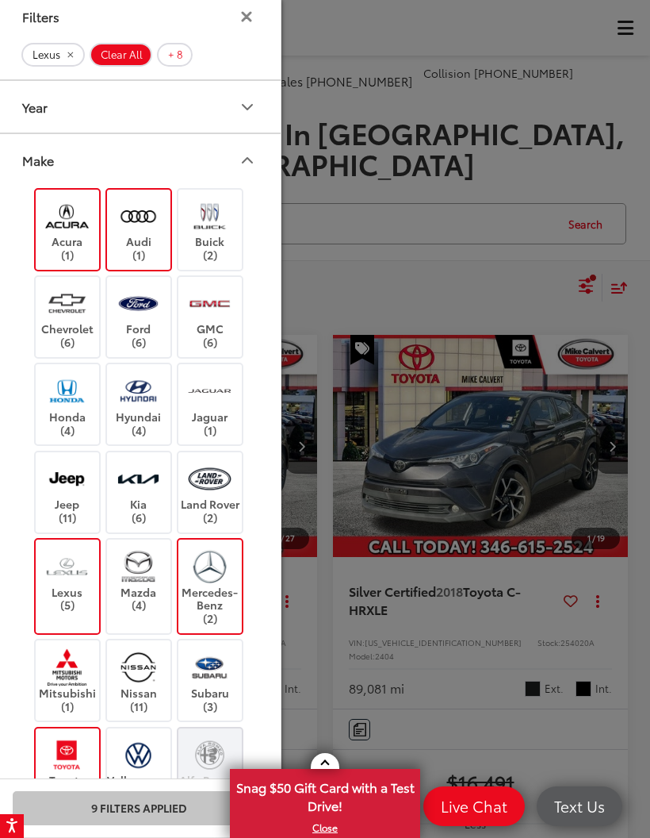
scroll to position [63, 0]
click at [240, 20] on button "Filters" at bounding box center [246, 16] width 21 height 13
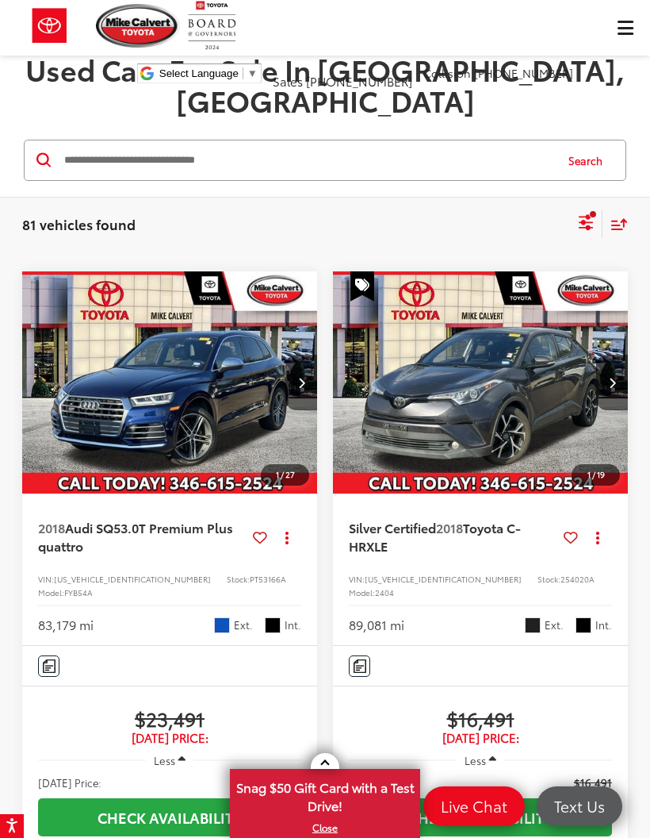
click at [585, 213] on icon "Select filters" at bounding box center [587, 223] width 20 height 20
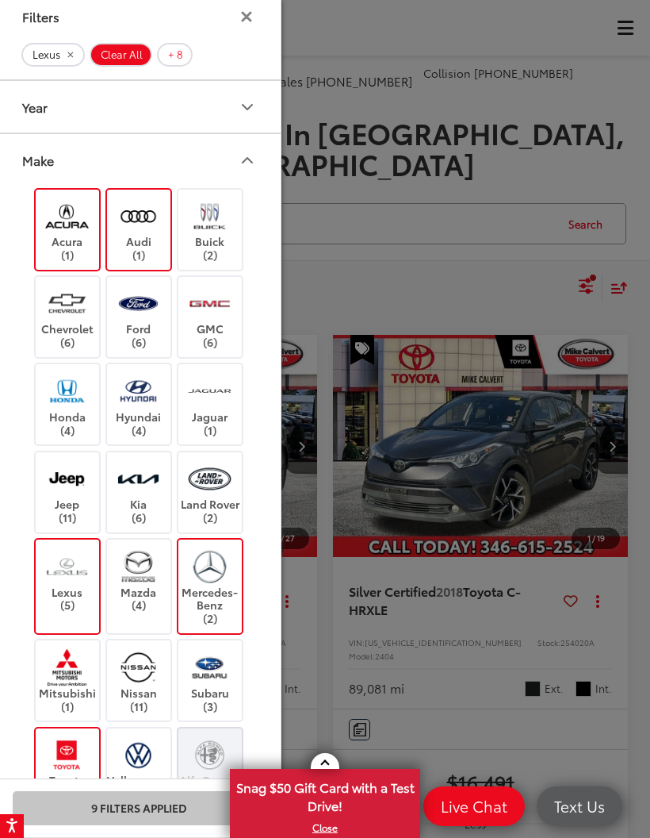
click at [121, 58] on span "Clear All" at bounding box center [122, 54] width 42 height 13
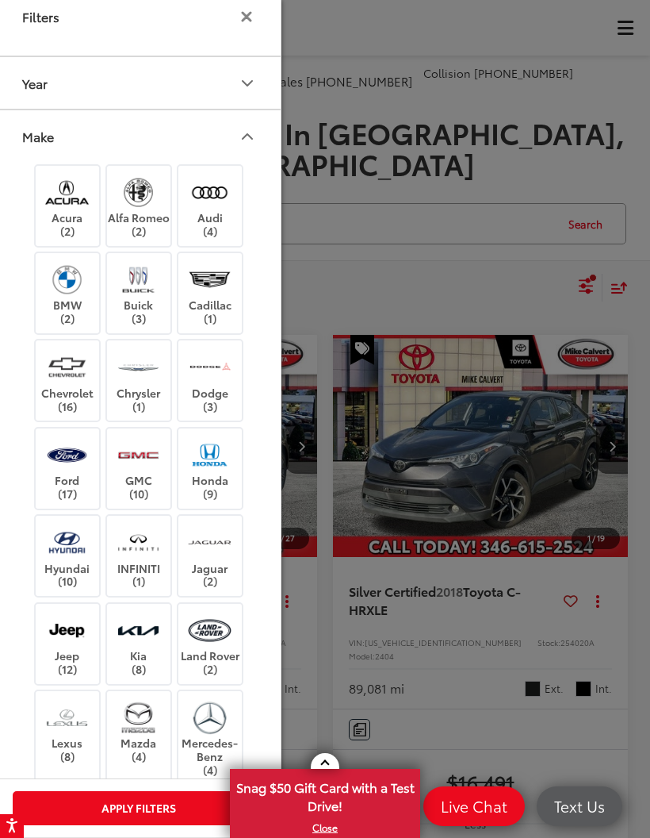
click at [407, 192] on div at bounding box center [325, 419] width 650 height 838
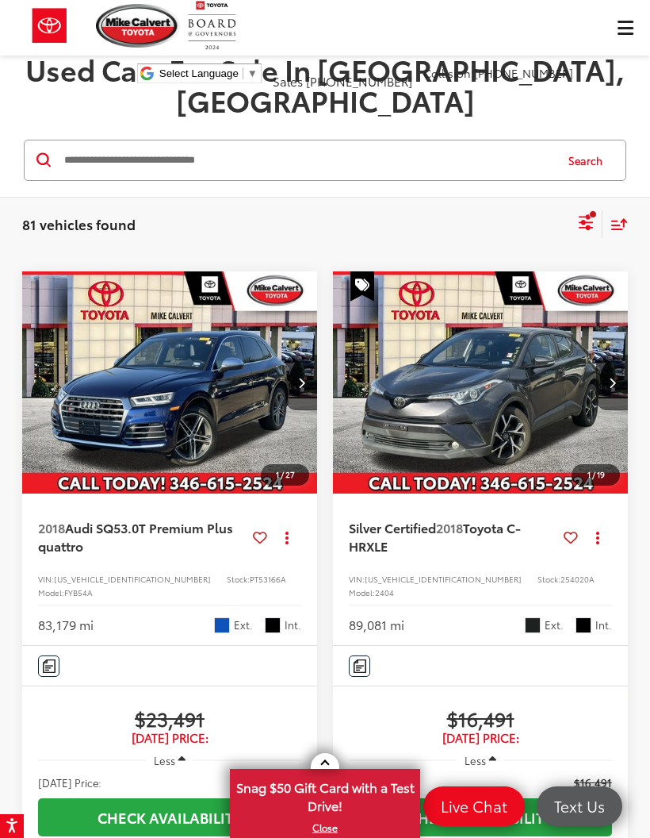
click at [585, 214] on icon "Select filters" at bounding box center [586, 219] width 14 height 10
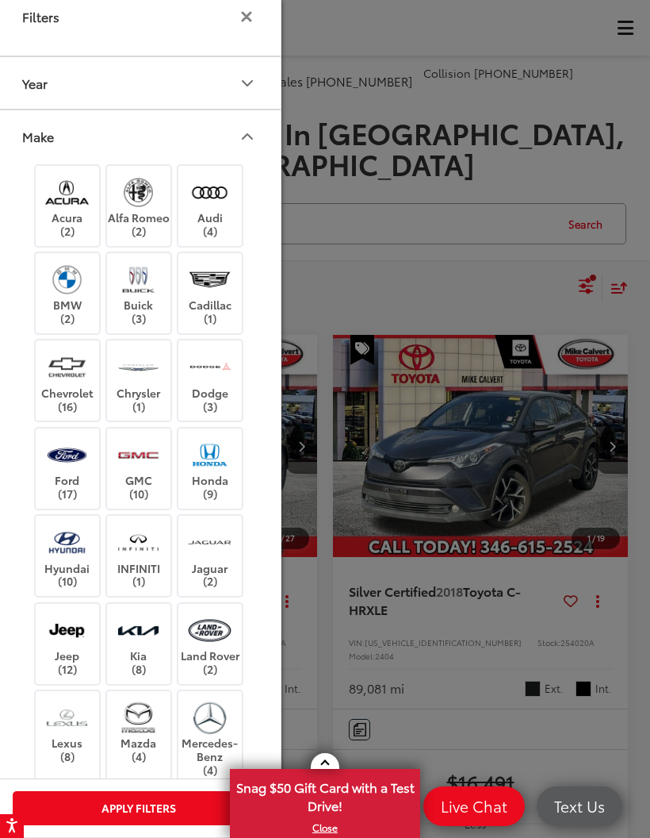
click at [70, 198] on img at bounding box center [67, 192] width 44 height 37
click at [113, 806] on button "Apply Filters" at bounding box center [139, 808] width 252 height 34
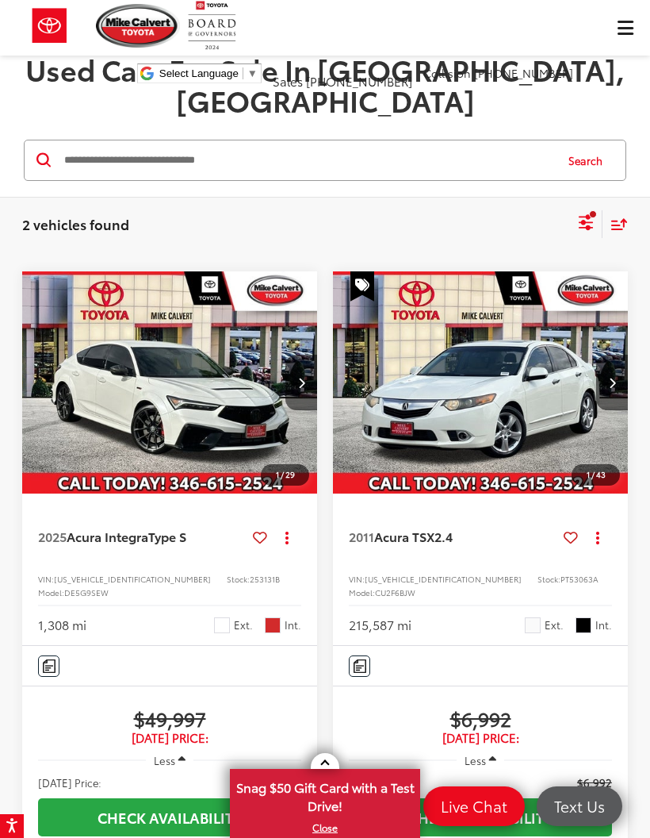
click at [592, 214] on icon "Select filters" at bounding box center [586, 219] width 14 height 10
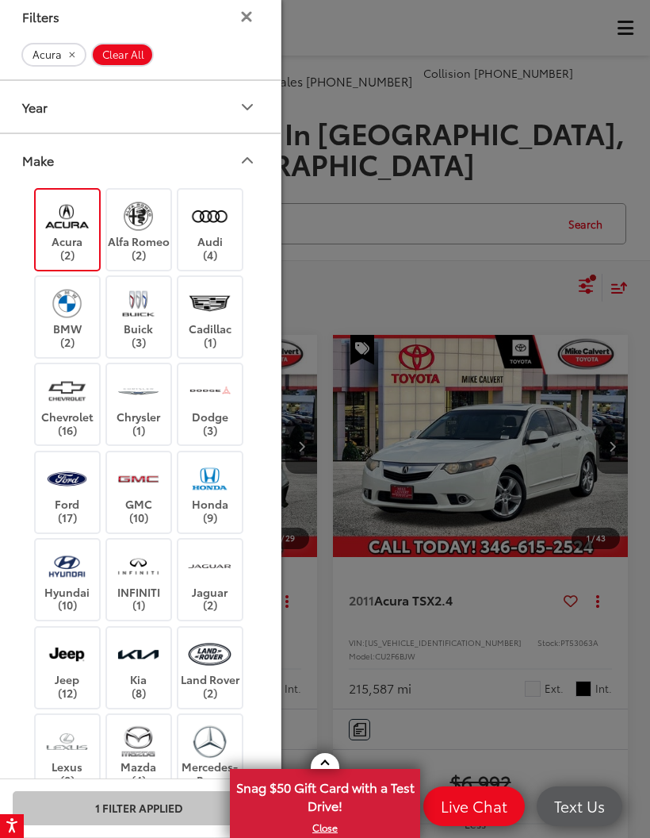
click at [252, 148] on button "Make" at bounding box center [140, 160] width 286 height 52
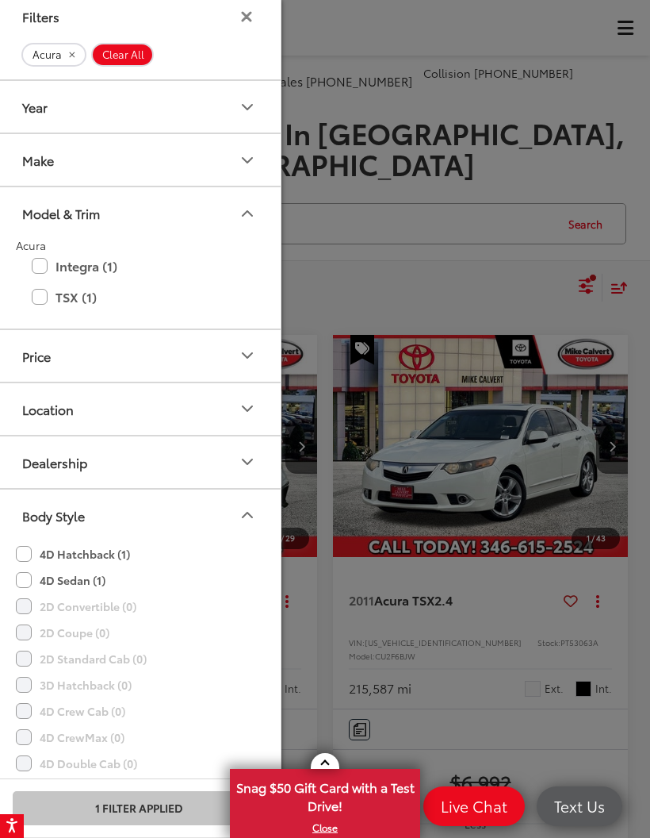
click at [244, 213] on icon "Model & Trim" at bounding box center [247, 213] width 19 height 19
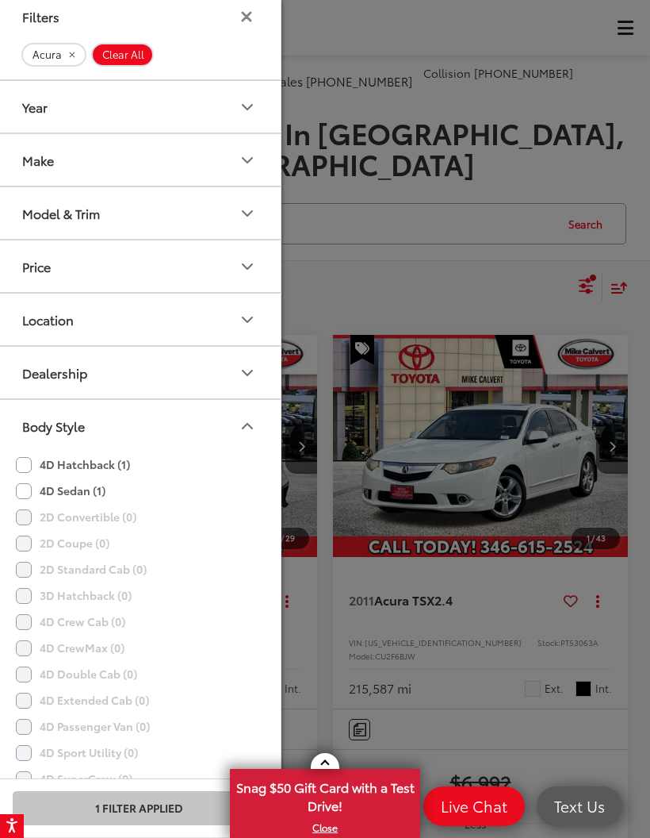
click at [56, 209] on div "Model & Trim" at bounding box center [61, 212] width 78 height 15
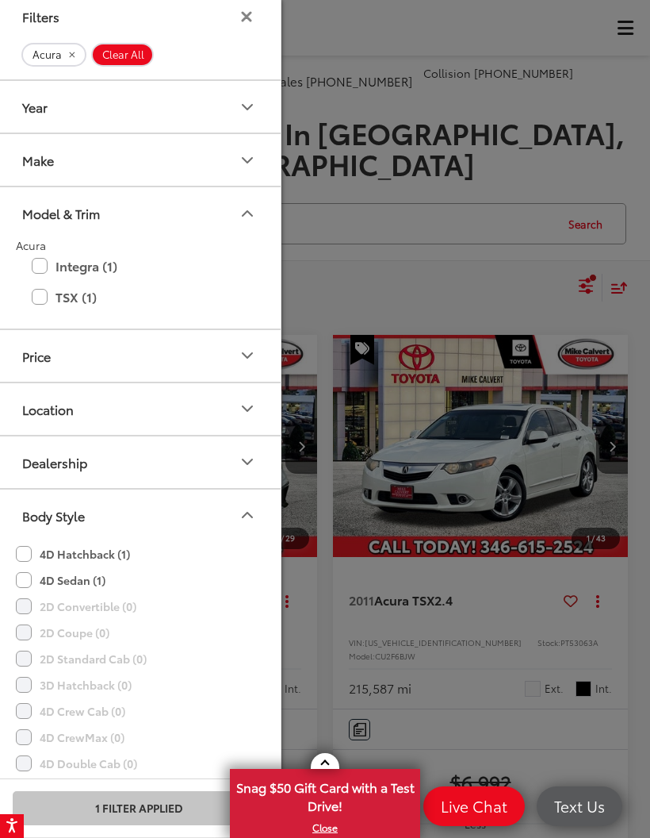
click at [245, 21] on icon "Filters" at bounding box center [246, 16] width 11 height 11
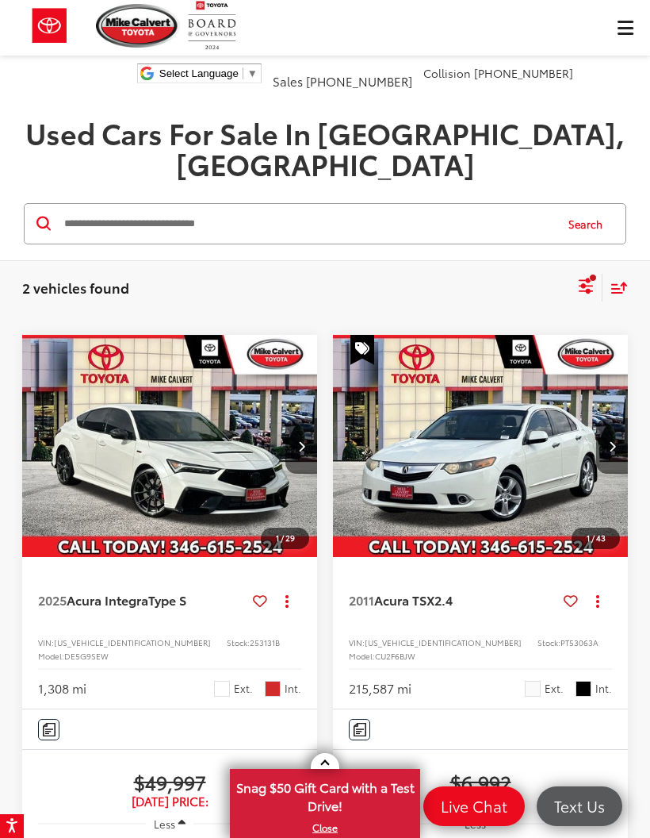
click at [585, 283] on div "2 vehicles found Acura Clear All + 0 test Sort Price: High to Low Price: Low to…" at bounding box center [325, 287] width 650 height 57
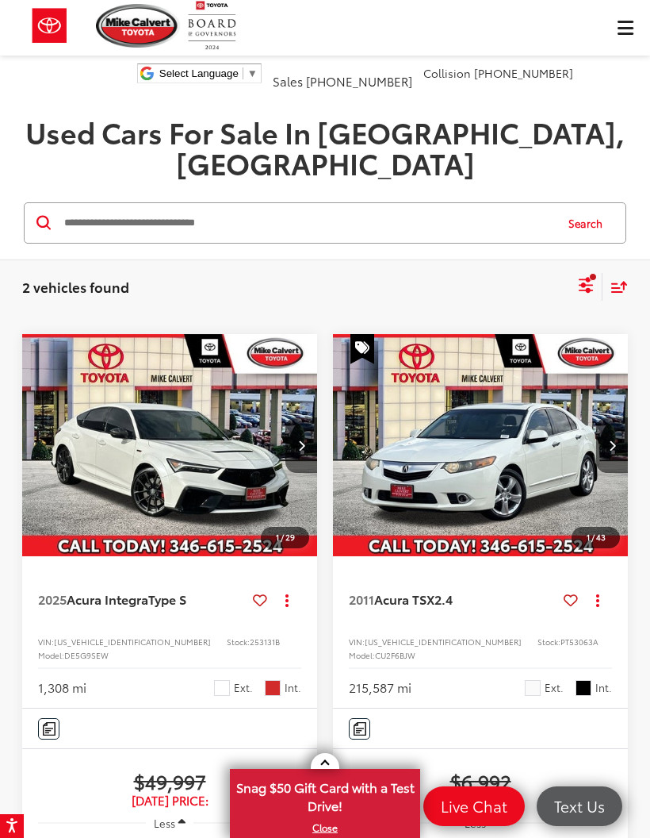
scroll to position [25, 0]
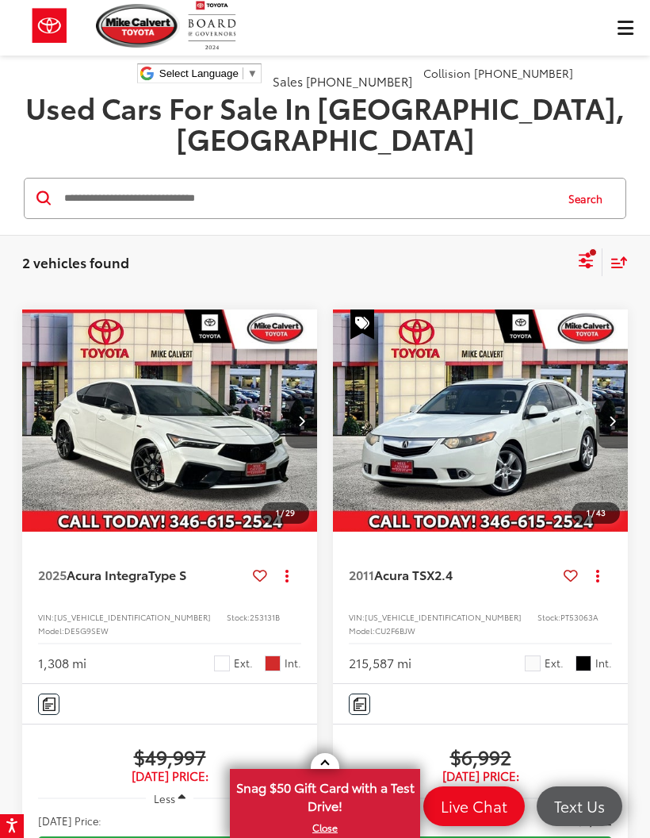
click at [617, 32] on div "Mike Calvert Toyota Select Language ​ ▼ Sales 713-597-5313 Service 346-577-8734…" at bounding box center [325, 47] width 650 height 95
click at [612, 26] on div "Mike Calvert Toyota Select Language ​ ▼ Sales 713-597-5313 Service 346-577-8734…" at bounding box center [325, 47] width 650 height 95
click at [638, 29] on div "Mike Calvert Toyota Select Language ​ ▼ Sales 713-597-5313 Service 346-577-8734…" at bounding box center [325, 47] width 650 height 95
click at [623, 30] on div "Mike Calvert Toyota Select Language ​ ▼ Sales 713-597-5313 Service 346-577-8734…" at bounding box center [325, 47] width 650 height 95
click at [256, 181] on input "Search by Make, Model, or Keyword" at bounding box center [308, 198] width 491 height 38
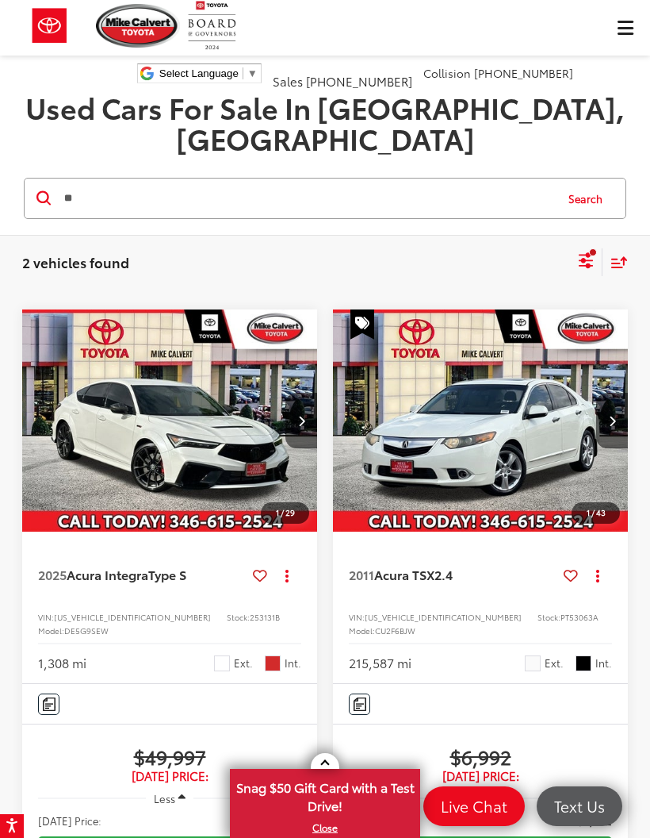
type input "*"
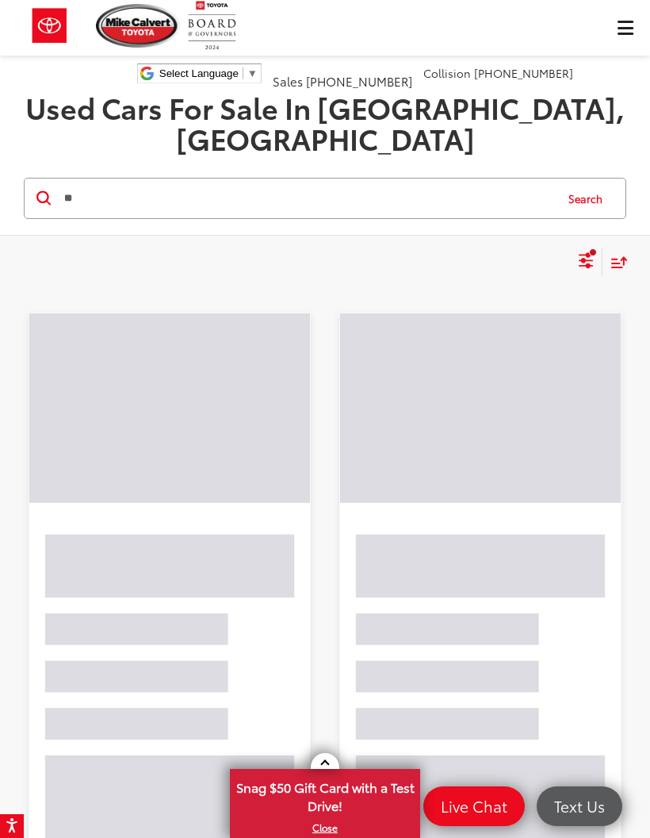
type input "*"
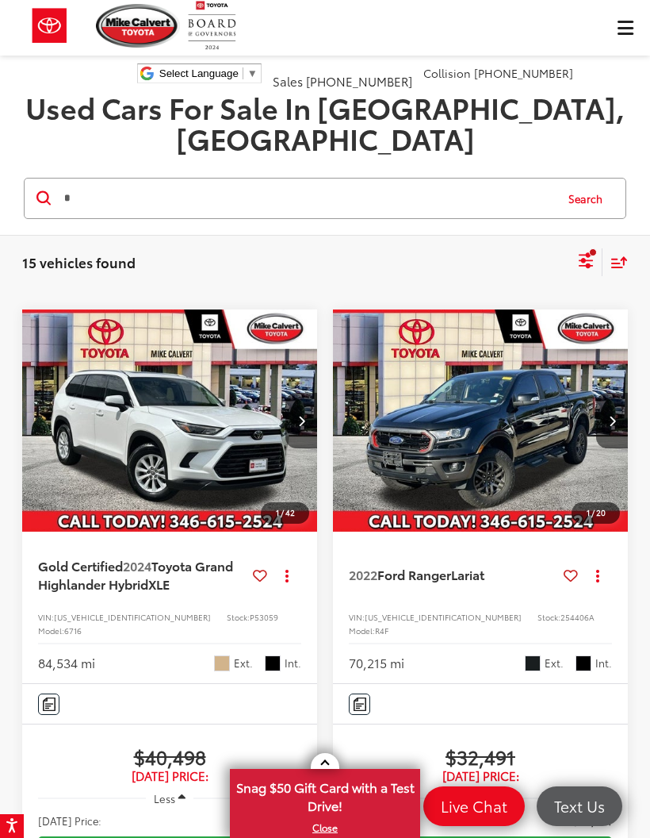
type input "*"
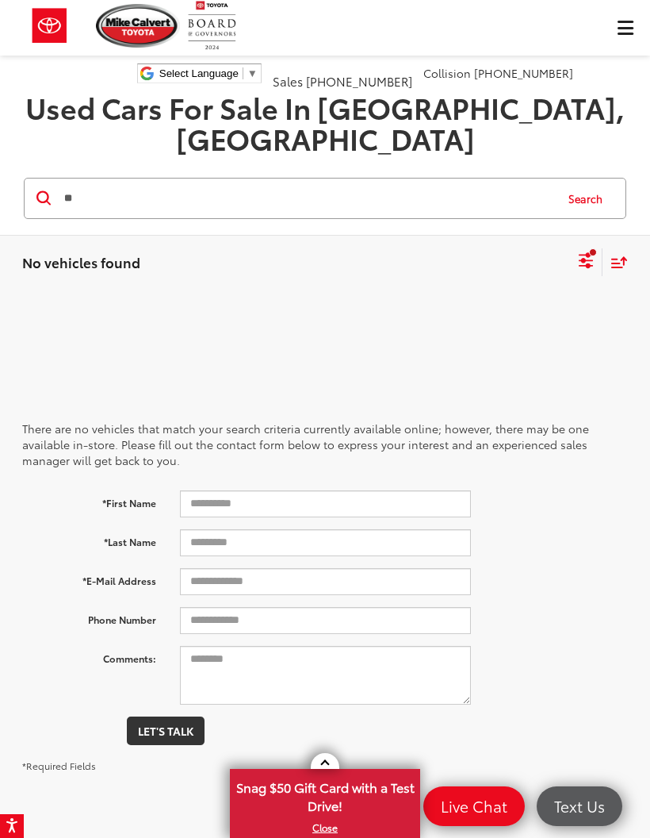
type input "**"
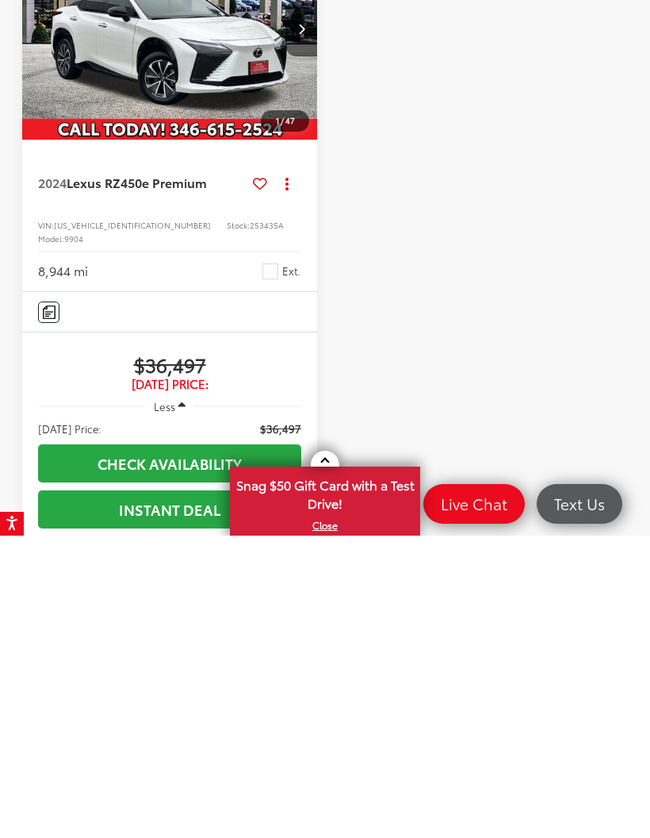
scroll to position [236, 0]
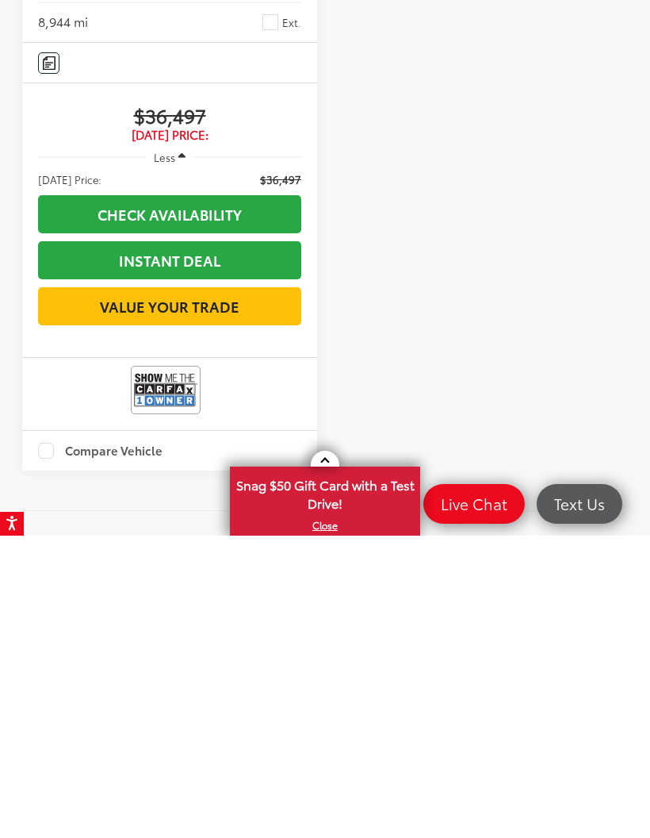
click at [167, 671] on img at bounding box center [165, 692] width 63 height 42
